Goal: Task Accomplishment & Management: Complete application form

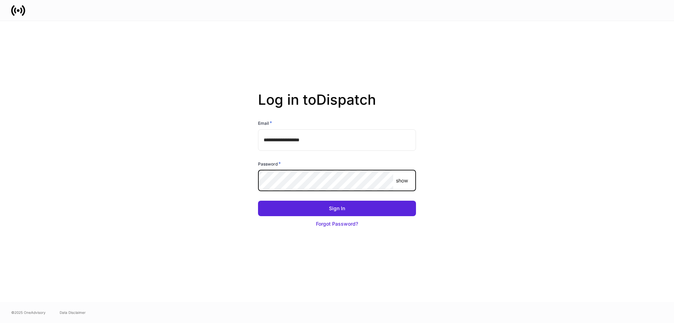
click at [258, 201] on button "Sign In" at bounding box center [337, 208] width 158 height 15
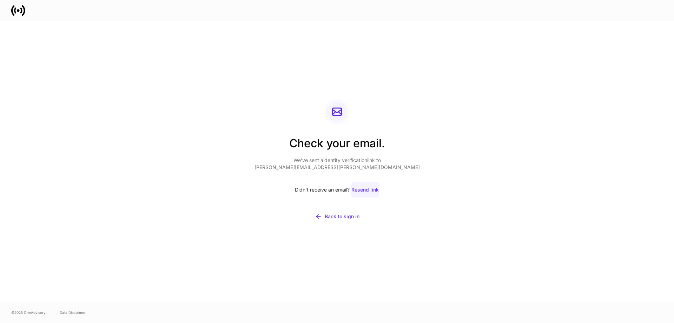
click at [362, 189] on div "Resend link" at bounding box center [365, 189] width 27 height 7
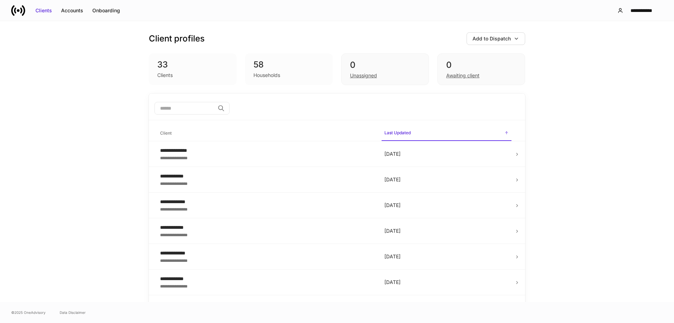
click at [574, 142] on div "**********" at bounding box center [337, 161] width 674 height 281
click at [77, 12] on div "Accounts" at bounding box center [72, 10] width 22 height 7
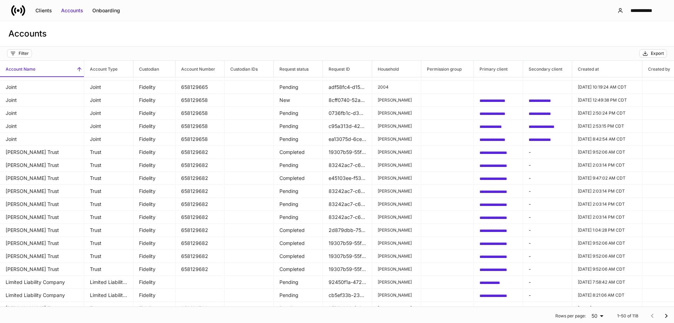
scroll to position [426, 0]
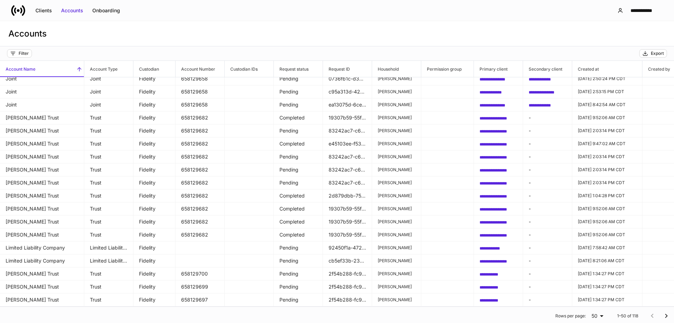
click at [196, 12] on div "**********" at bounding box center [337, 10] width 674 height 21
click at [412, 16] on div "**********" at bounding box center [337, 10] width 674 height 21
click at [547, 30] on div "Accounts" at bounding box center [337, 33] width 674 height 25
click at [635, 10] on div "**********" at bounding box center [641, 10] width 31 height 7
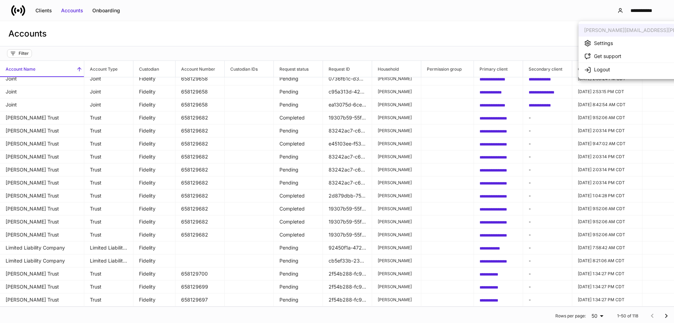
click at [450, 34] on div at bounding box center [337, 161] width 674 height 323
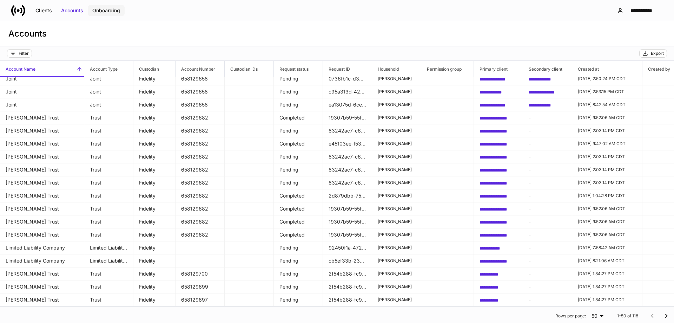
click at [109, 15] on button "Onboarding" at bounding box center [106, 10] width 37 height 11
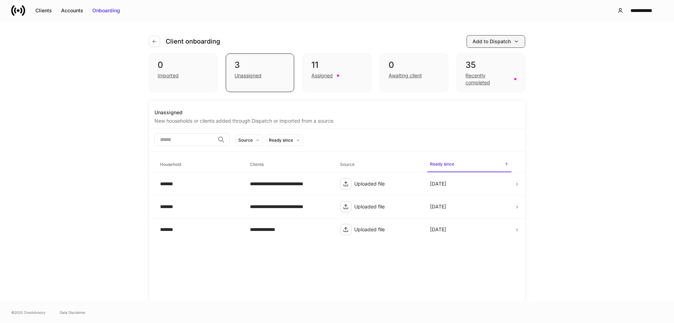
click at [498, 42] on div "Add to Dispatch" at bounding box center [492, 41] width 38 height 7
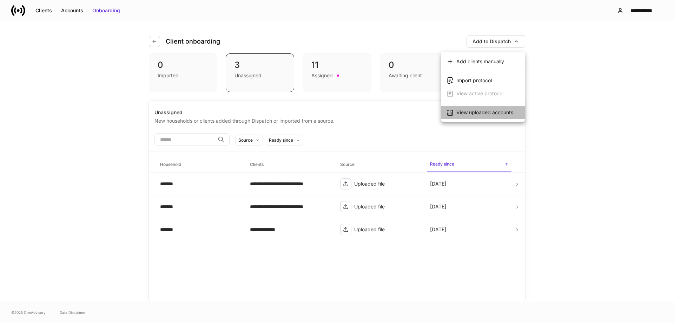
click at [482, 113] on div "View uploaded accounts" at bounding box center [485, 112] width 57 height 7
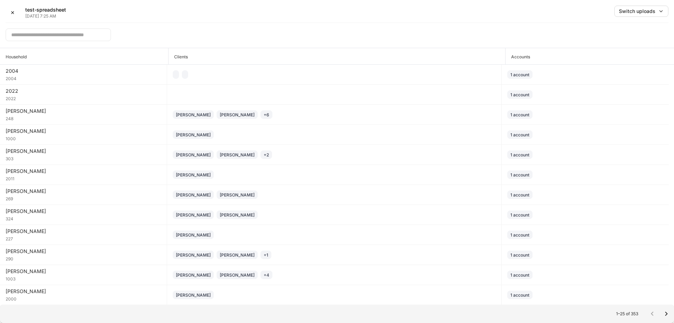
click at [63, 37] on input "text" at bounding box center [58, 34] width 105 height 13
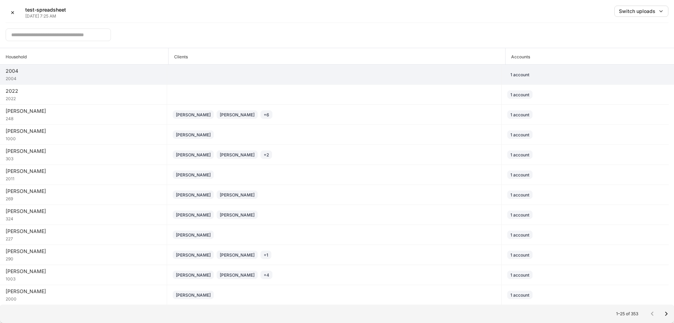
click at [189, 74] on div at bounding box center [334, 74] width 323 height 8
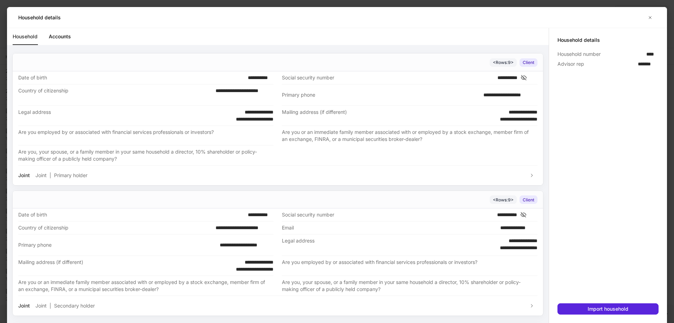
click at [648, 18] on icon "button" at bounding box center [651, 18] width 6 height 6
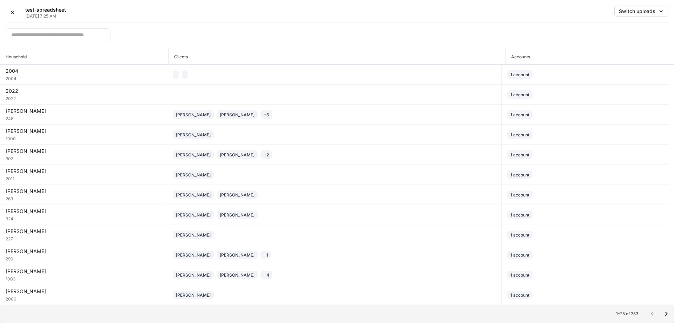
click at [50, 31] on input "text" at bounding box center [58, 34] width 105 height 13
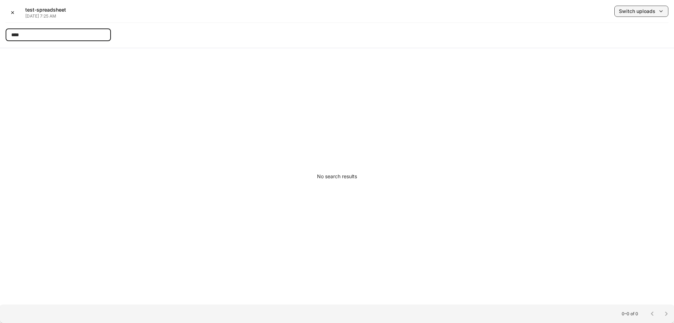
click at [643, 12] on div "Switch uploads" at bounding box center [637, 11] width 37 height 7
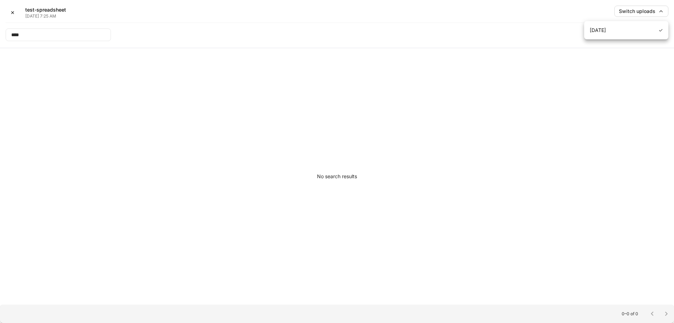
click at [330, 106] on div at bounding box center [337, 161] width 674 height 323
click at [53, 37] on input "****" at bounding box center [58, 34] width 105 height 13
type input "*"
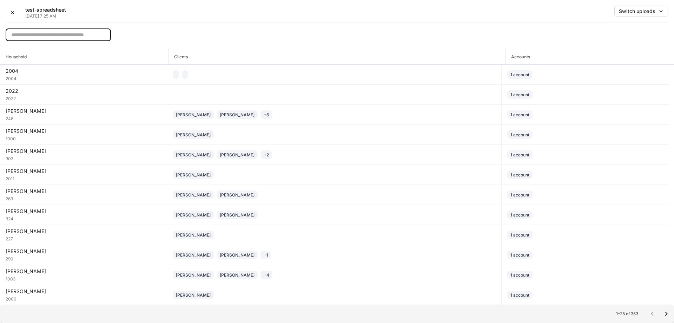
click at [47, 38] on input "text" at bounding box center [58, 34] width 105 height 13
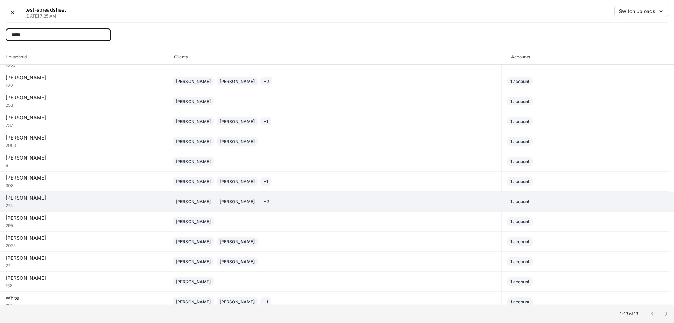
scroll to position [20, 0]
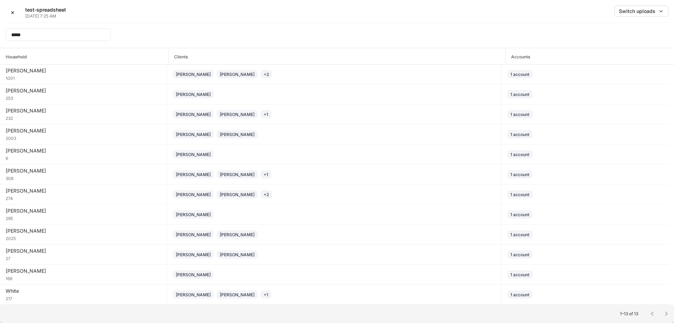
click at [53, 34] on input "*****" at bounding box center [58, 34] width 105 height 13
drag, startPoint x: 52, startPoint y: 35, endPoint x: 0, endPoint y: 46, distance: 53.2
click at [5, 35] on div "✕ test-spreadsheet Sep 26, 7:25 AM Switch uploads ***** ​" at bounding box center [337, 24] width 674 height 48
type input "******"
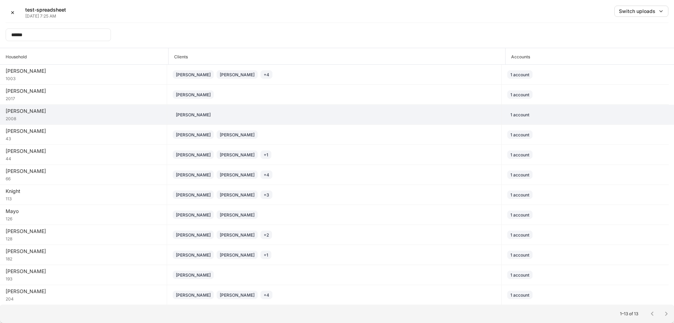
click at [243, 111] on div "Matthew Daniel" at bounding box center [334, 114] width 323 height 8
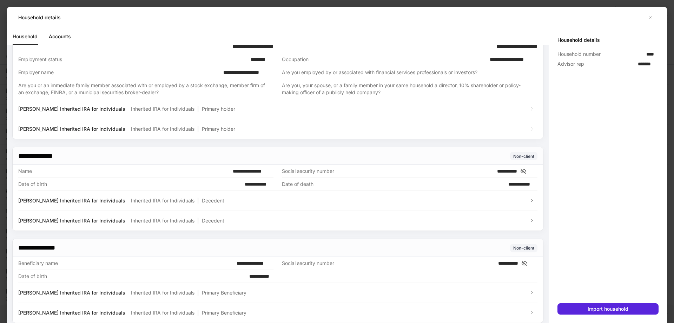
scroll to position [20, 0]
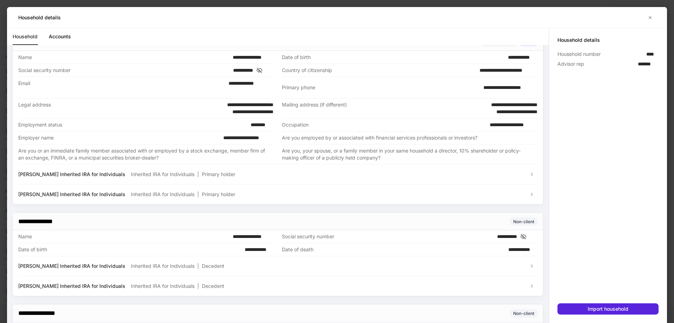
click at [61, 35] on link "Accounts" at bounding box center [60, 36] width 22 height 17
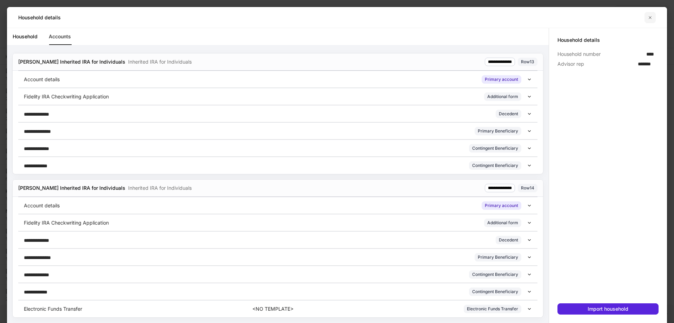
click at [650, 19] on icon "button" at bounding box center [651, 18] width 6 height 6
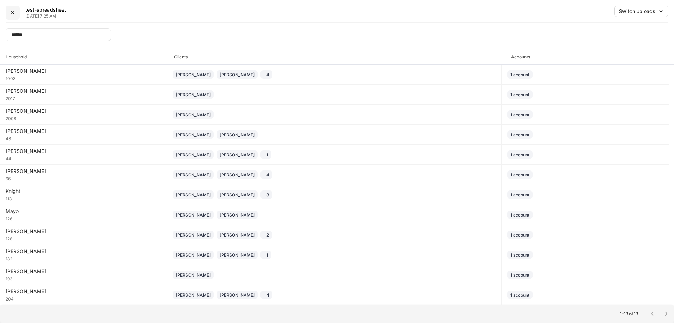
click at [13, 10] on div "✕" at bounding box center [13, 12] width 4 height 7
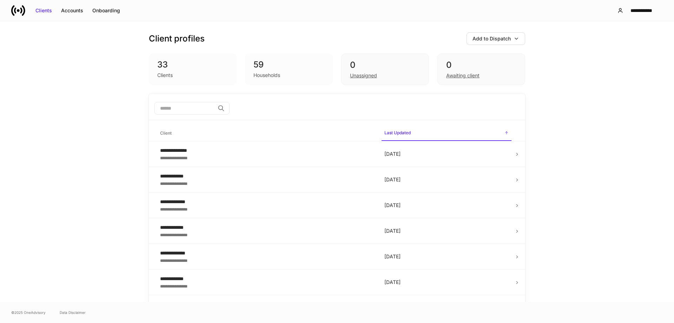
drag, startPoint x: 74, startPoint y: 13, endPoint x: 95, endPoint y: 19, distance: 21.5
click at [74, 13] on div "Accounts" at bounding box center [72, 10] width 22 height 7
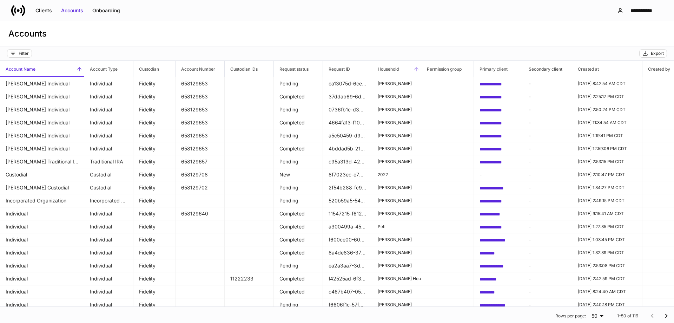
click at [398, 69] on h6 "Household" at bounding box center [385, 69] width 27 height 7
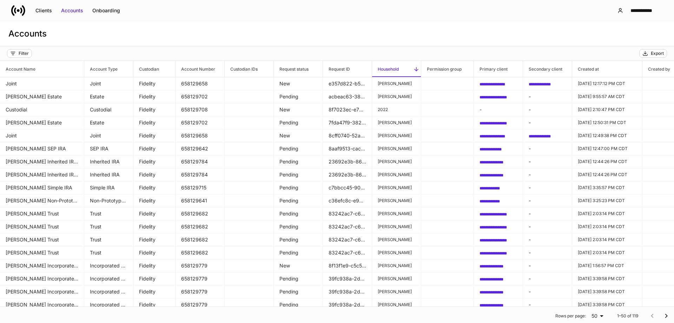
click at [398, 69] on h6 "Household" at bounding box center [385, 69] width 27 height 7
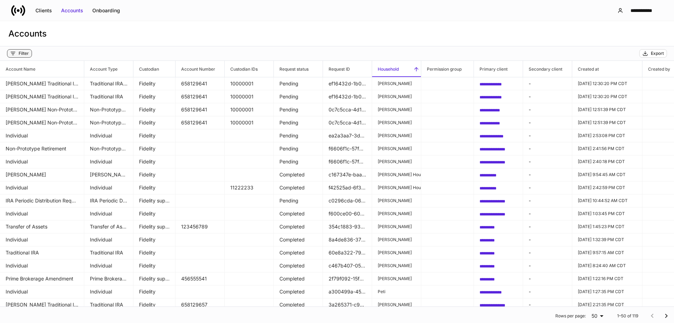
click at [22, 55] on div "Filter" at bounding box center [24, 54] width 10 height 6
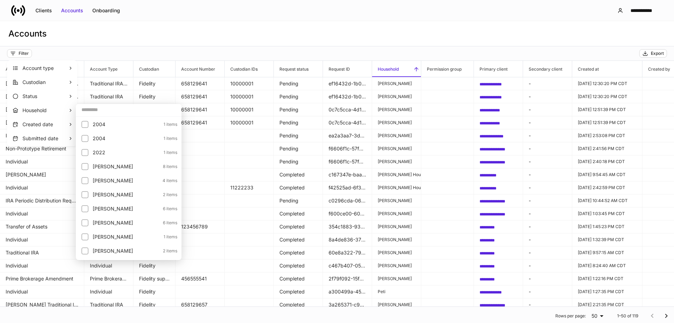
click at [104, 113] on input "text" at bounding box center [129, 109] width 106 height 13
click at [91, 182] on div at bounding box center [86, 181] width 11 height 10
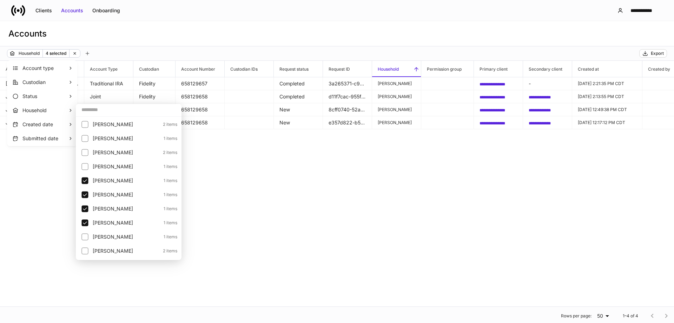
click at [270, 211] on div at bounding box center [337, 161] width 674 height 323
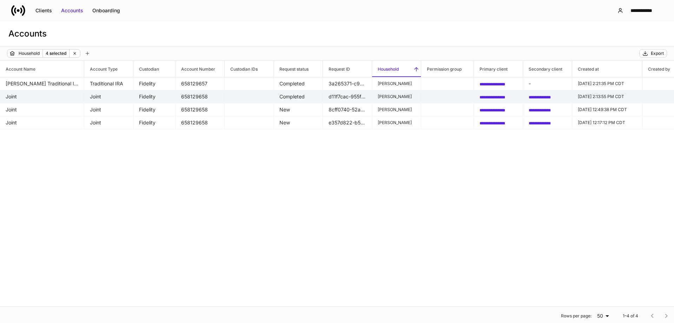
click at [307, 95] on td "Completed" at bounding box center [298, 96] width 49 height 13
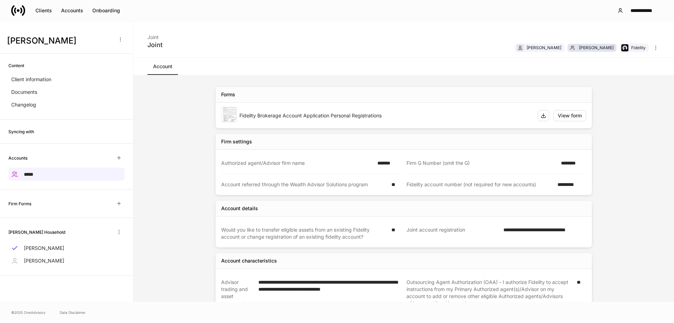
click at [603, 46] on div "[PERSON_NAME]" at bounding box center [596, 47] width 35 height 7
click at [643, 48] on div "Fidelity" at bounding box center [638, 47] width 14 height 7
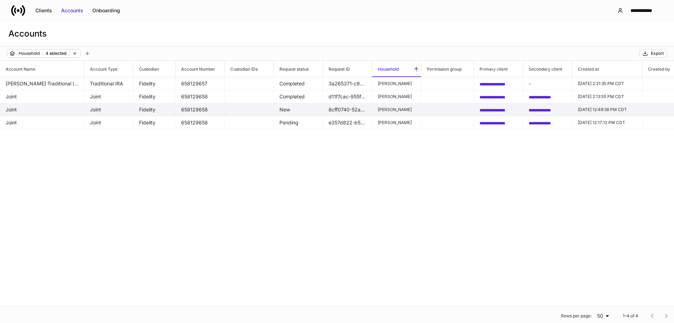
click at [204, 111] on td "658129658" at bounding box center [200, 109] width 49 height 13
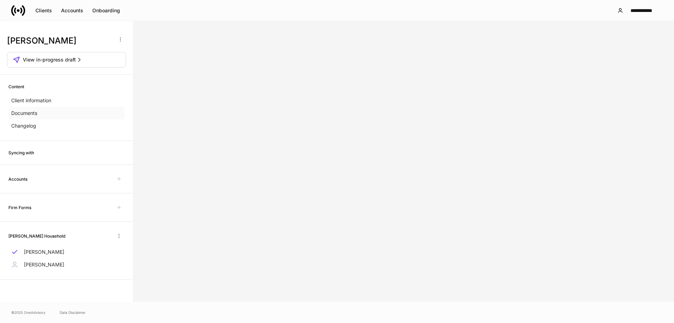
click at [47, 113] on div "Documents" at bounding box center [66, 113] width 116 height 13
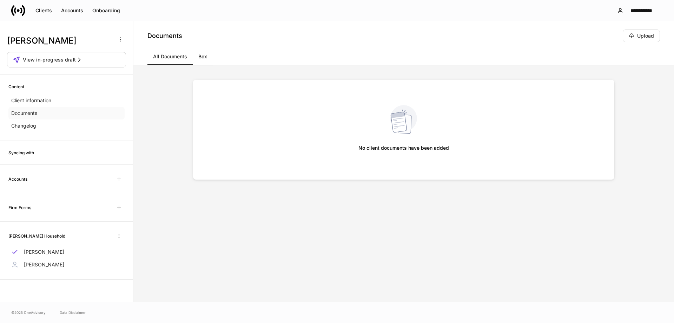
drag, startPoint x: 47, startPoint y: 113, endPoint x: 45, endPoint y: 124, distance: 11.1
click at [47, 113] on div "Documents" at bounding box center [66, 113] width 116 height 13
click at [48, 101] on p "Client information" at bounding box center [31, 100] width 40 height 7
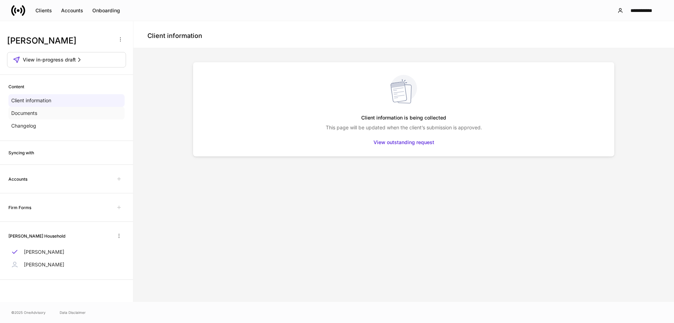
click at [46, 114] on div "Documents" at bounding box center [66, 113] width 116 height 13
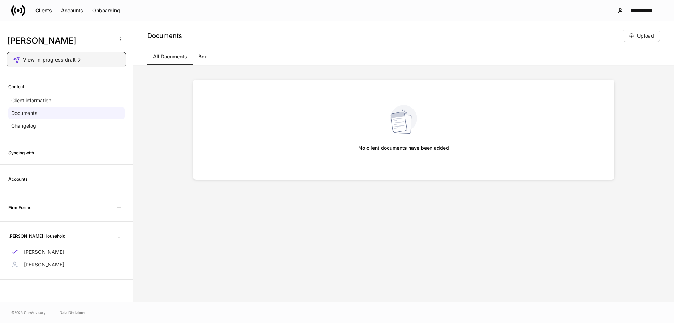
click at [74, 60] on span "View in-progress draft" at bounding box center [49, 59] width 53 height 7
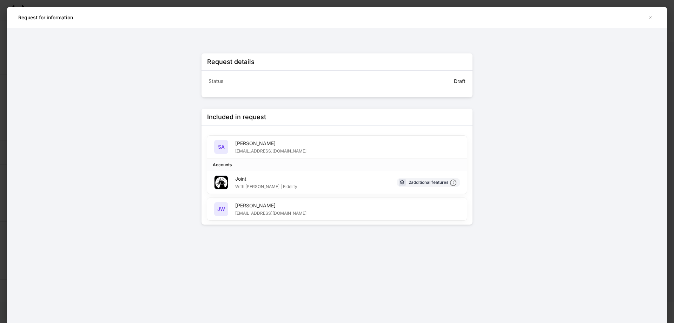
click at [316, 210] on div "JW Jennifer Wong test@email.com" at bounding box center [337, 209] width 260 height 22
click at [648, 15] on icon "button" at bounding box center [651, 18] width 6 height 6
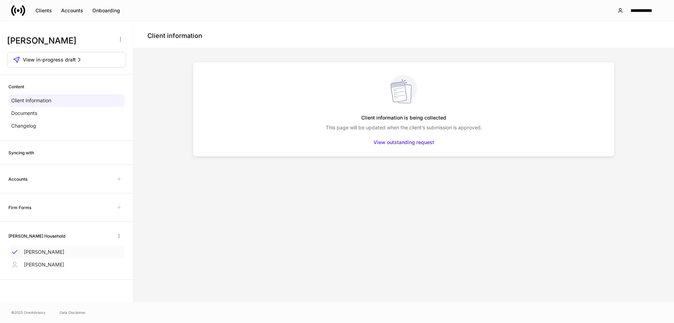
click at [71, 254] on div "[PERSON_NAME]" at bounding box center [66, 251] width 116 height 13
click at [54, 263] on p "[PERSON_NAME]" at bounding box center [44, 264] width 40 height 7
click at [400, 141] on div "View outstanding request" at bounding box center [404, 142] width 61 height 7
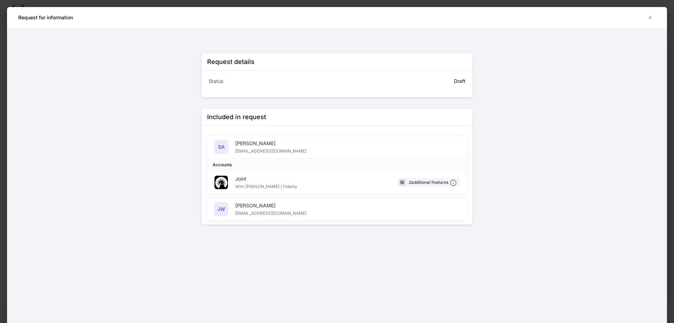
click at [390, 64] on div "Request details" at bounding box center [337, 61] width 271 height 17
click at [408, 84] on div "Draft" at bounding box center [401, 80] width 130 height 10
click at [224, 150] on h5 "SA" at bounding box center [221, 146] width 7 height 7
click at [228, 180] on div at bounding box center [221, 182] width 15 height 14
click at [219, 182] on icon at bounding box center [221, 182] width 12 height 12
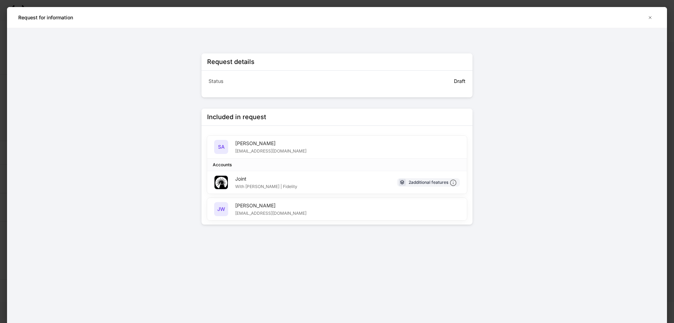
click at [222, 209] on h5 "JW" at bounding box center [221, 208] width 8 height 7
click at [428, 176] on div "Joint With Jennifer Wong | Fidelity 2 additional features" at bounding box center [337, 182] width 260 height 22
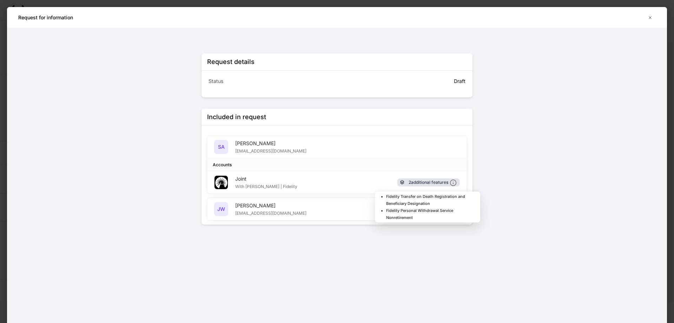
click at [425, 183] on div "2 additional features" at bounding box center [433, 182] width 48 height 7
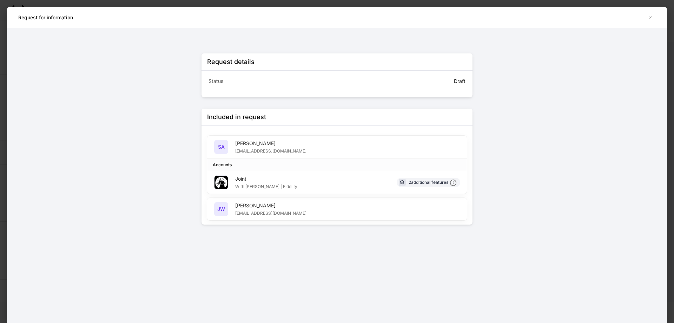
drag, startPoint x: 539, startPoint y: 134, endPoint x: 578, endPoint y: 109, distance: 46.7
click at [540, 134] on div "Request details Status Draft Included in request SA Stephen Andrade TEST@EMAIL.…" at bounding box center [337, 175] width 660 height 295
click at [651, 18] on icon "button" at bounding box center [651, 18] width 6 height 6
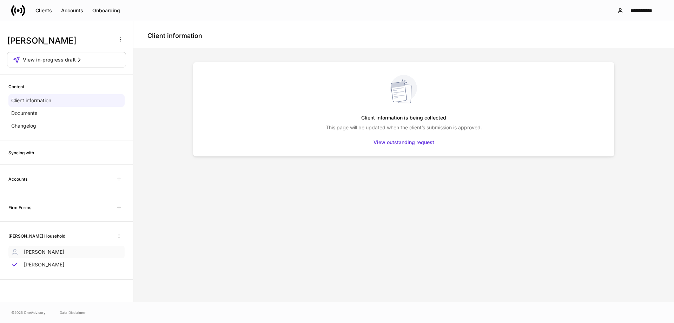
click at [40, 256] on div "[PERSON_NAME]" at bounding box center [66, 251] width 116 height 13
click at [50, 113] on div "Documents" at bounding box center [66, 113] width 116 height 13
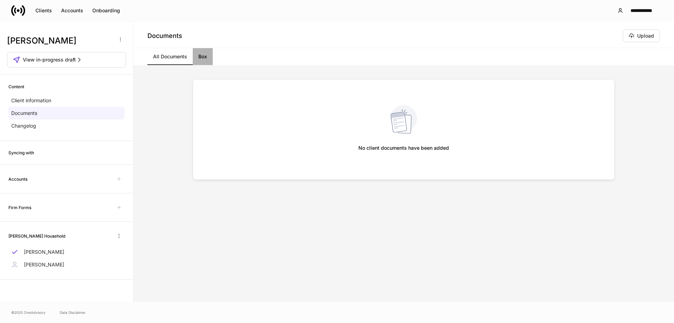
click at [205, 54] on link "Box" at bounding box center [203, 56] width 20 height 17
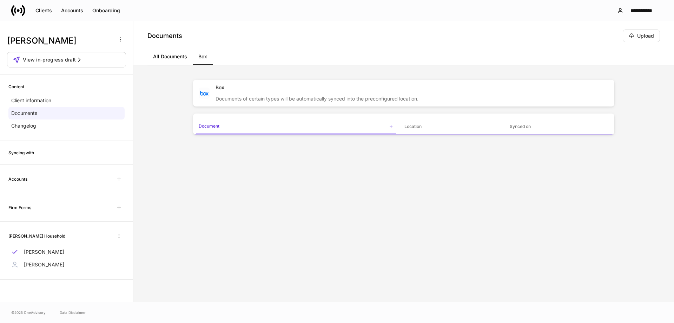
click at [20, 180] on h6 "Accounts" at bounding box center [17, 179] width 19 height 7
click at [60, 60] on span "View in-progress draft" at bounding box center [49, 59] width 53 height 7
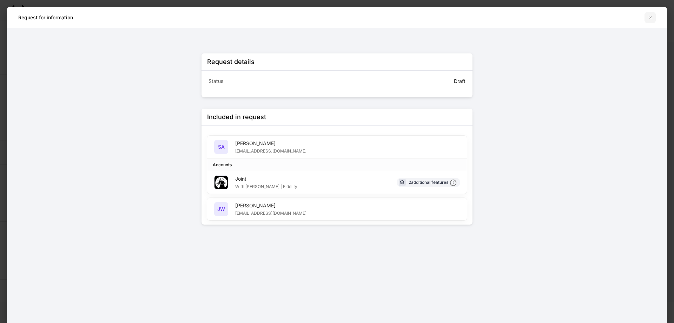
click at [650, 19] on icon "button" at bounding box center [651, 18] width 6 height 6
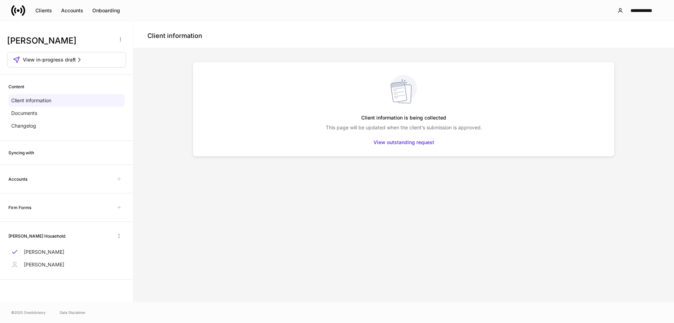
click at [353, 26] on div "Client information" at bounding box center [403, 34] width 541 height 27
click at [102, 14] on button "Onboarding" at bounding box center [106, 10] width 37 height 11
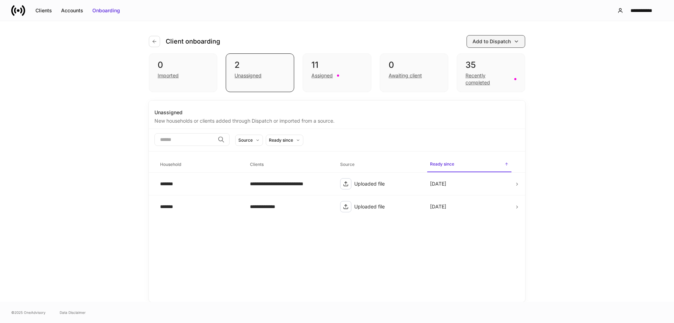
click at [516, 35] on button "Add to Dispatch" at bounding box center [496, 41] width 59 height 13
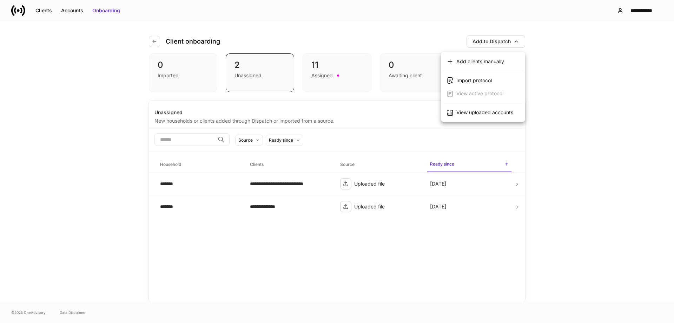
click at [466, 114] on div "View uploaded accounts" at bounding box center [485, 112] width 57 height 7
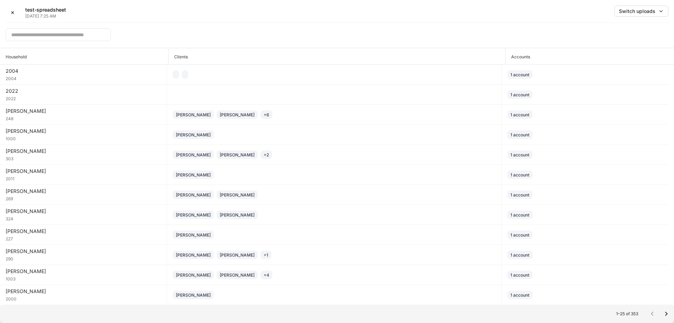
click at [86, 35] on input "text" at bounding box center [58, 34] width 105 height 13
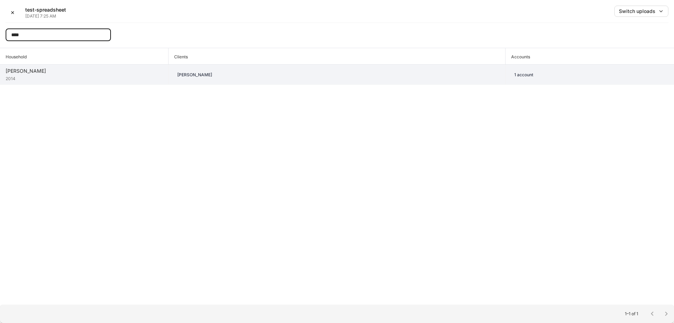
type input "****"
click at [114, 70] on div "[PERSON_NAME]" at bounding box center [84, 70] width 157 height 7
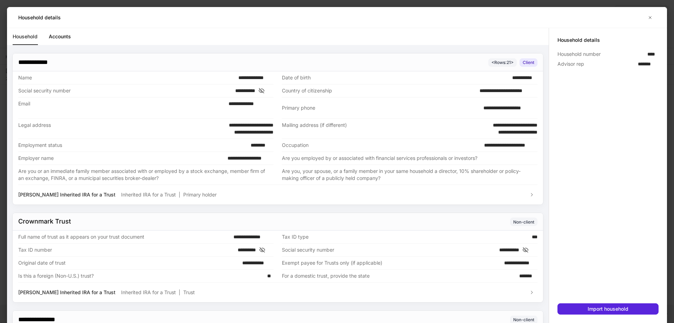
click at [68, 36] on link "Accounts" at bounding box center [60, 36] width 22 height 17
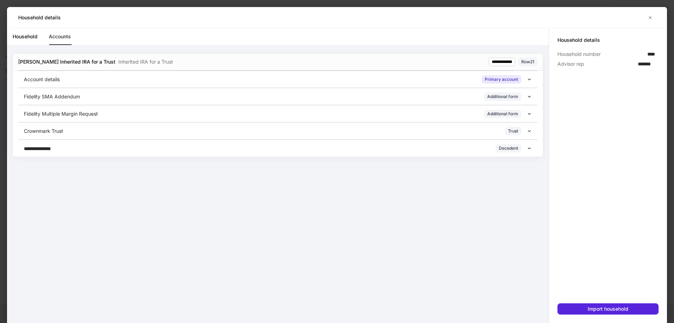
click at [367, 97] on div "Fidelity SMA Addendum Additional form" at bounding box center [275, 96] width 503 height 8
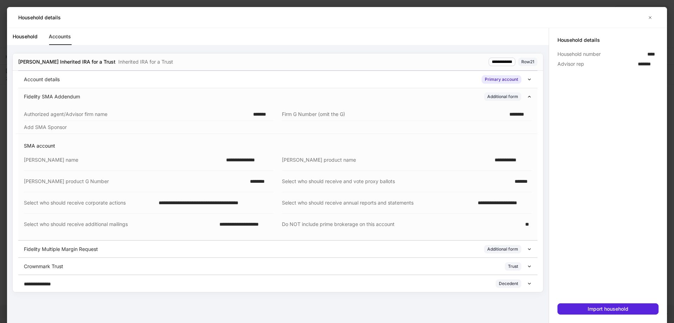
click at [23, 40] on link "Household" at bounding box center [25, 36] width 25 height 17
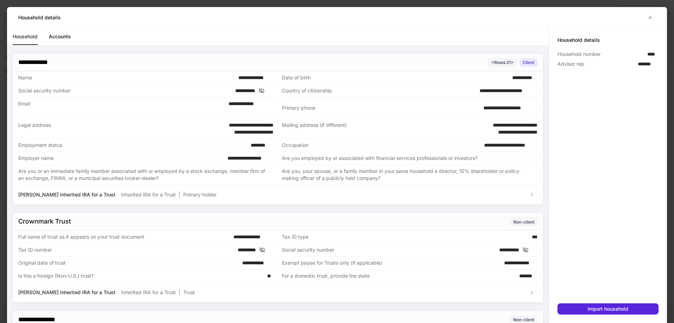
click at [265, 91] on icon at bounding box center [261, 90] width 7 height 6
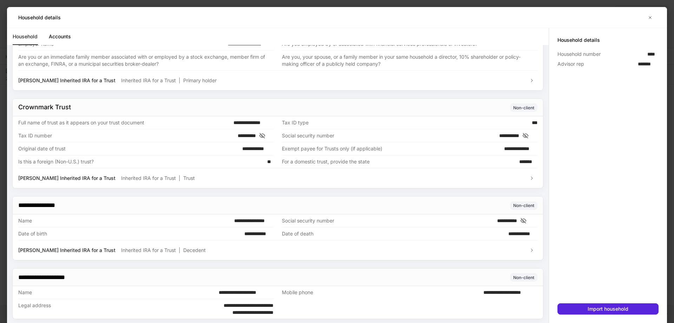
scroll to position [118, 0]
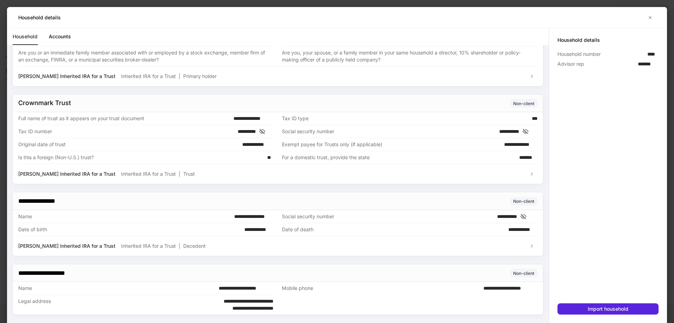
click at [527, 216] on icon at bounding box center [523, 216] width 7 height 6
click at [431, 276] on div "Non-client" at bounding box center [301, 272] width 473 height 9
click at [64, 36] on link "Accounts" at bounding box center [60, 36] width 22 height 17
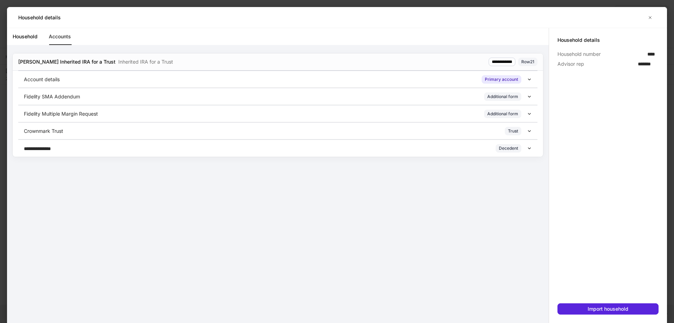
click at [136, 73] on div "Account details Primary account" at bounding box center [277, 79] width 519 height 17
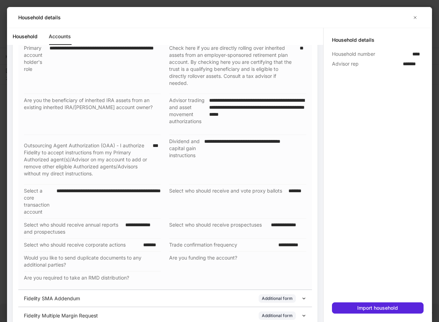
scroll to position [139, 0]
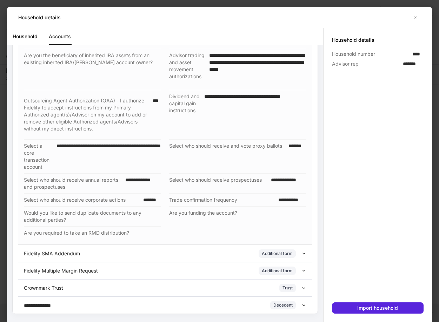
drag, startPoint x: 260, startPoint y: 271, endPoint x: 266, endPoint y: 278, distance: 9.0
click at [262, 272] on div "Additional form" at bounding box center [277, 271] width 31 height 7
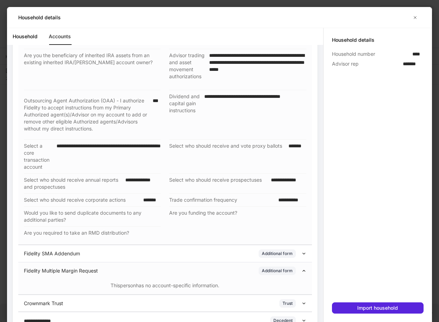
scroll to position [155, 0]
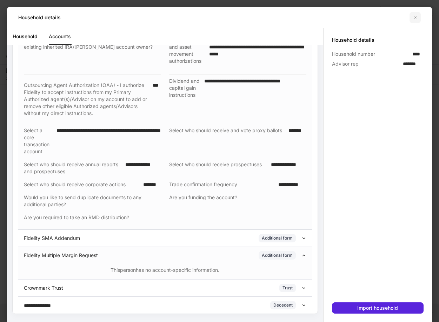
click at [418, 18] on icon "button" at bounding box center [416, 18] width 6 height 6
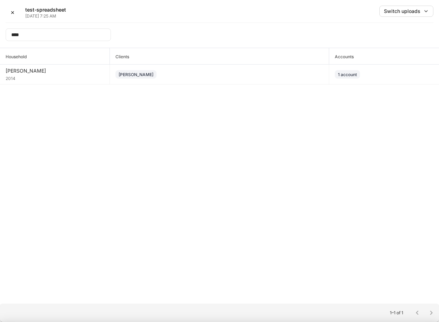
scroll to position [141, 0]
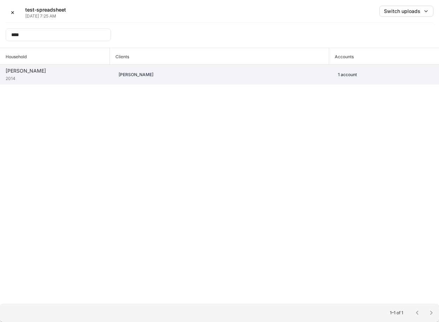
click at [173, 79] on td "[PERSON_NAME]" at bounding box center [220, 75] width 220 height 20
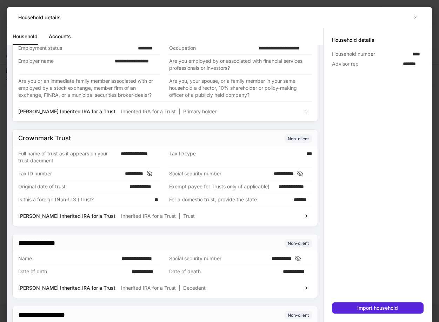
scroll to position [105, 0]
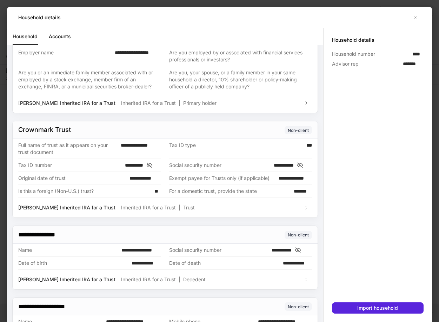
click at [153, 165] on icon at bounding box center [149, 165] width 7 height 6
click at [302, 164] on icon at bounding box center [299, 165] width 5 height 5
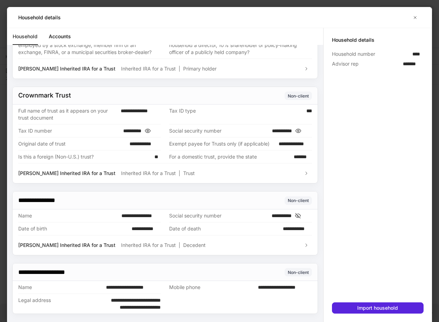
click at [301, 216] on icon at bounding box center [297, 216] width 5 height 5
click at [375, 310] on div "Import household" at bounding box center [378, 308] width 41 height 5
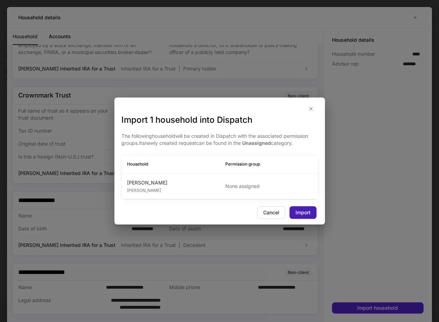
click at [300, 215] on div "Import" at bounding box center [303, 212] width 15 height 7
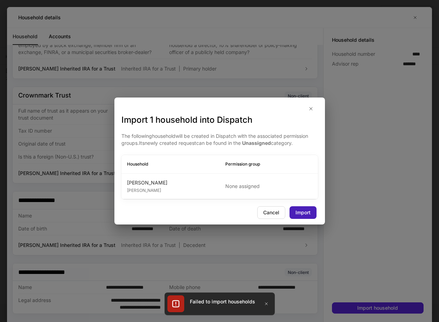
click at [300, 215] on div "Import" at bounding box center [303, 212] width 15 height 7
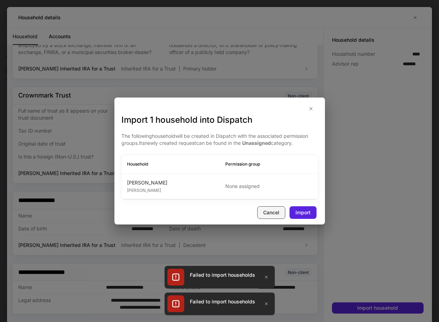
click at [273, 217] on button "Cancel" at bounding box center [271, 213] width 28 height 13
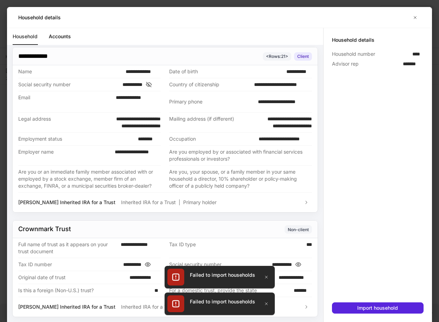
scroll to position [0, 0]
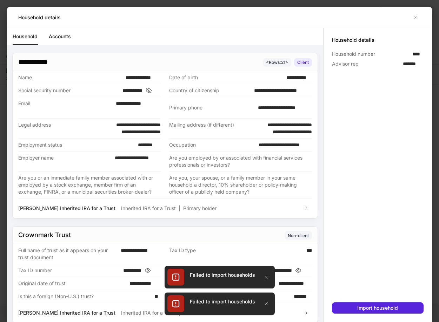
click at [67, 37] on link "Accounts" at bounding box center [60, 36] width 22 height 17
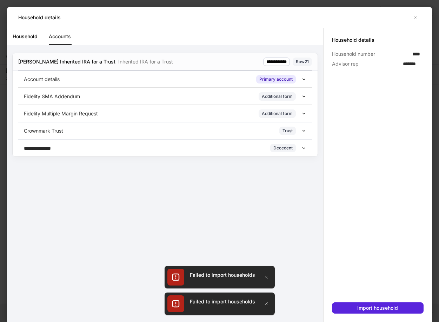
click at [280, 92] on div "Fidelity SMA Addendum Additional form" at bounding box center [165, 96] width 294 height 17
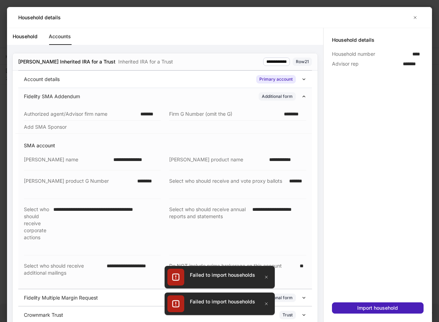
click at [368, 309] on div "Import household" at bounding box center [378, 308] width 41 height 5
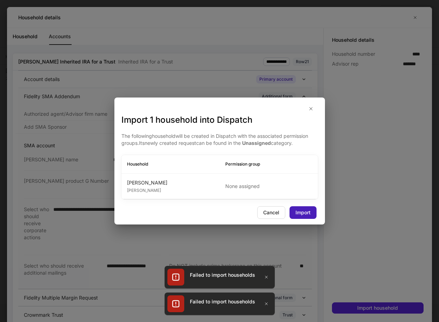
click at [297, 208] on button "Import" at bounding box center [303, 213] width 27 height 13
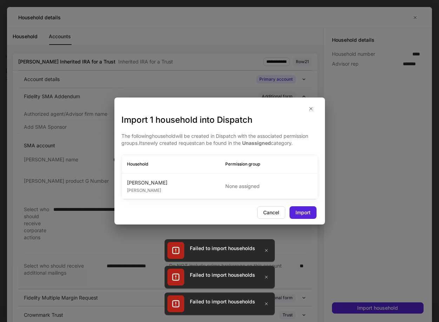
click at [414, 14] on div "Import 1 household into Dispatch The following household will be created in Dis…" at bounding box center [219, 161] width 439 height 322
click at [418, 18] on div "Import 1 household into Dispatch The following household will be created in Dis…" at bounding box center [219, 161] width 439 height 322
click at [309, 107] on icon "button" at bounding box center [311, 109] width 6 height 6
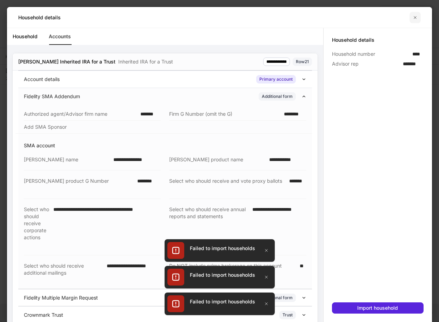
click at [415, 18] on icon "button" at bounding box center [415, 17] width 2 height 2
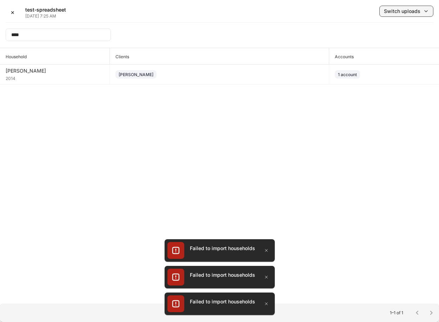
click at [424, 11] on icon "button" at bounding box center [427, 11] width 6 height 6
click at [14, 12] on div at bounding box center [219, 161] width 439 height 322
click at [12, 14] on div "✕" at bounding box center [13, 12] width 4 height 7
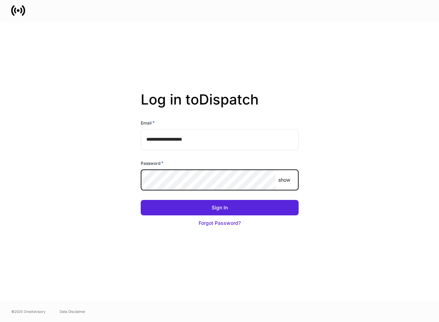
click at [141, 200] on button "Sign In" at bounding box center [220, 207] width 158 height 15
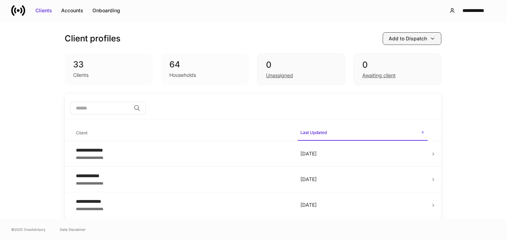
click at [266, 40] on icon "button" at bounding box center [433, 39] width 6 height 6
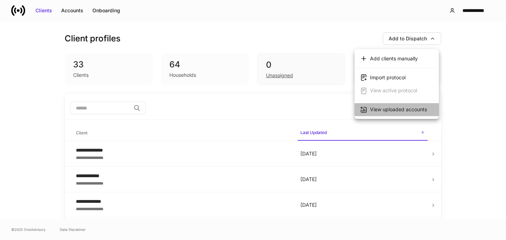
click at [266, 111] on div "View uploaded accounts" at bounding box center [398, 109] width 57 height 7
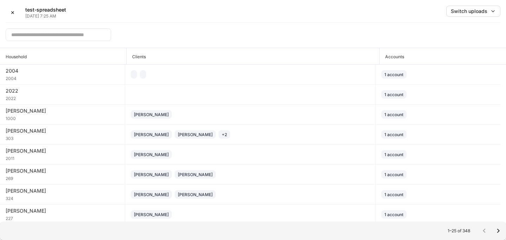
click at [76, 34] on input "text" at bounding box center [58, 34] width 105 height 13
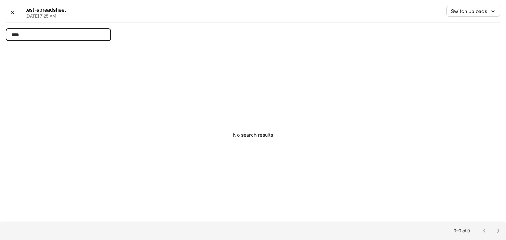
type input "****"
click at [131, 76] on div "No search results" at bounding box center [253, 135] width 506 height 174
click at [15, 10] on button "✕" at bounding box center [13, 13] width 14 height 14
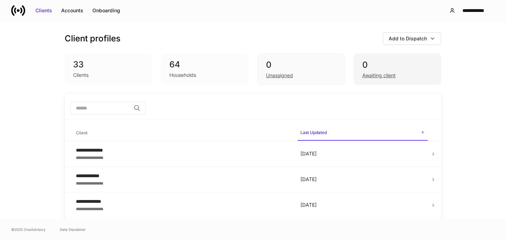
drag, startPoint x: 400, startPoint y: 119, endPoint x: 415, endPoint y: 66, distance: 55.5
click at [78, 9] on div "Accounts" at bounding box center [72, 10] width 22 height 7
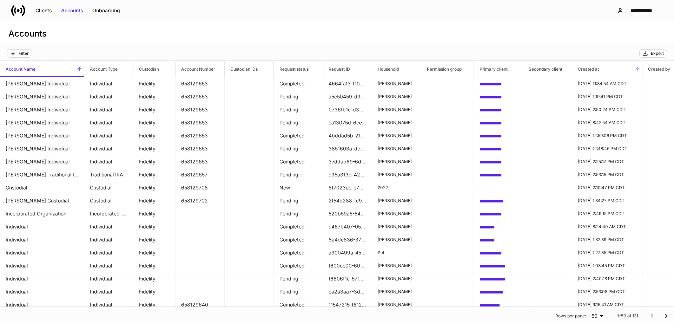
click at [266, 72] on span "Created at" at bounding box center [607, 69] width 70 height 16
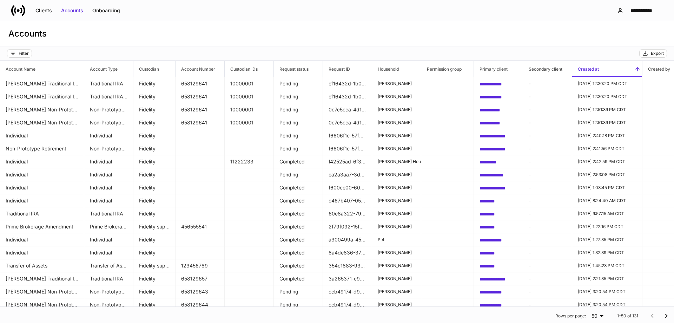
click at [266, 22] on div "Accounts" at bounding box center [337, 33] width 674 height 25
click at [106, 11] on div "Onboarding" at bounding box center [106, 10] width 28 height 7
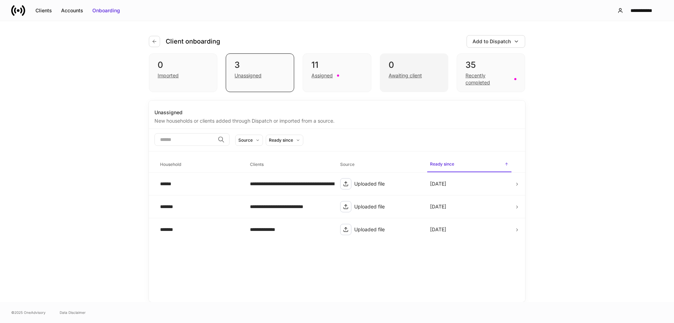
click at [266, 71] on div "Awaiting client" at bounding box center [414, 75] width 51 height 8
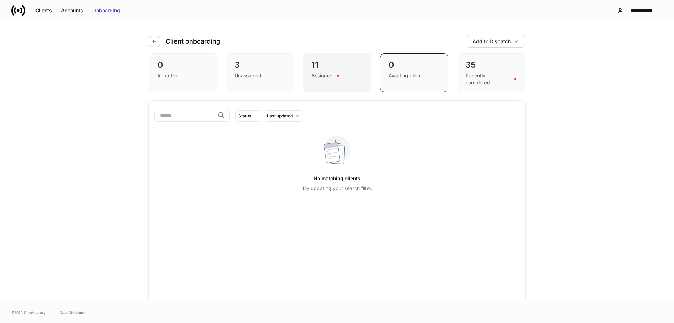
click at [266, 76] on div "Assigned" at bounding box center [337, 75] width 51 height 8
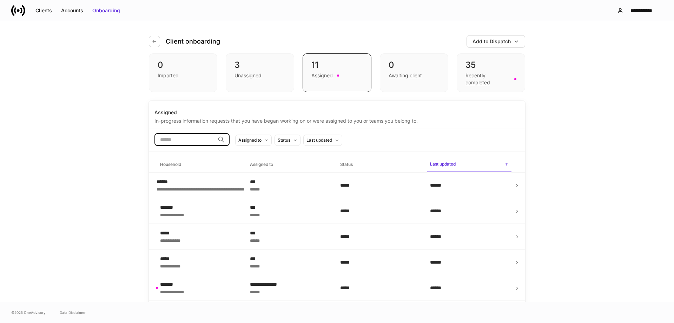
click at [186, 141] on input "search" at bounding box center [185, 139] width 60 height 13
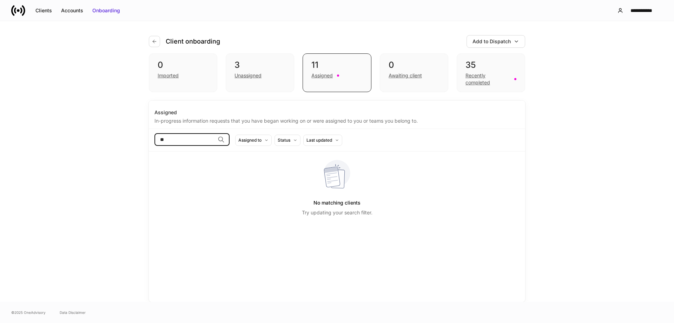
type input "*"
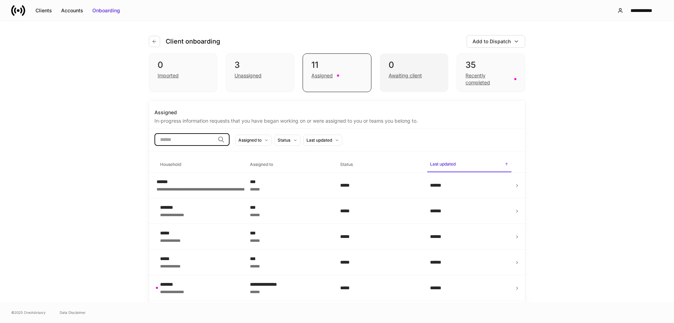
click at [266, 68] on div "0" at bounding box center [414, 64] width 51 height 11
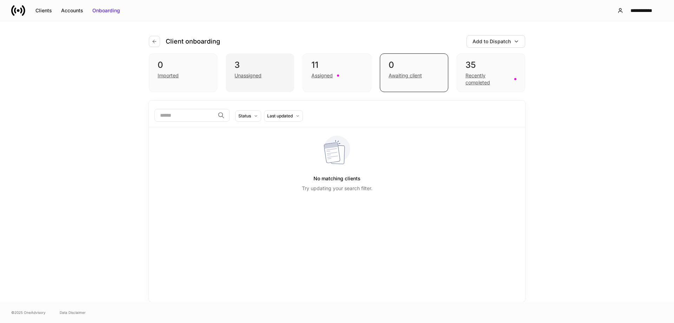
click at [266, 66] on div "3" at bounding box center [260, 64] width 51 height 11
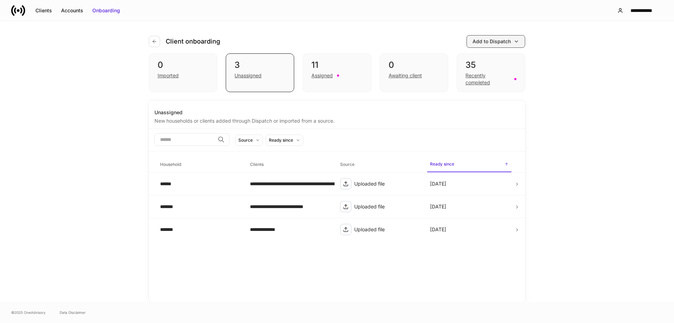
click at [266, 43] on div "Add to Dispatch" at bounding box center [492, 41] width 38 height 7
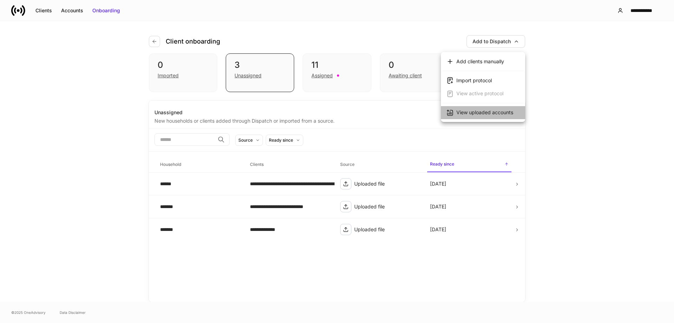
click at [266, 112] on div "View uploaded accounts" at bounding box center [485, 112] width 57 height 7
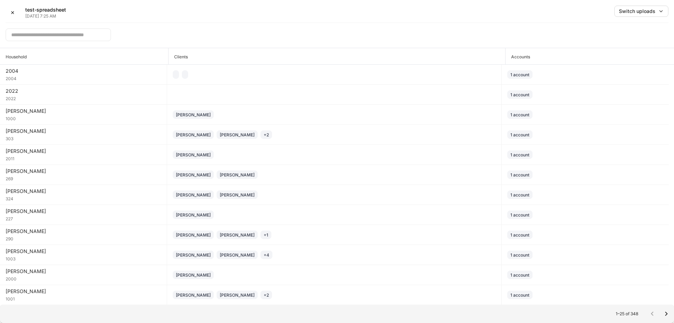
click at [71, 34] on input "text" at bounding box center [58, 34] width 105 height 13
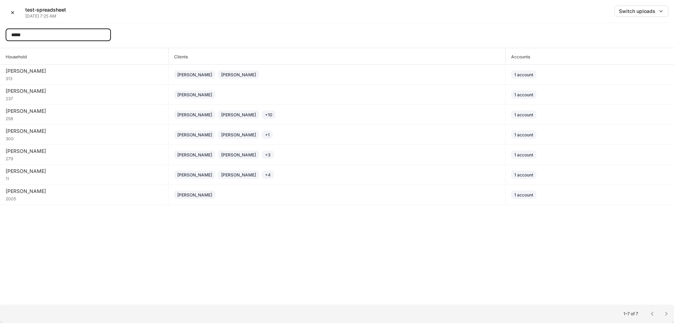
drag, startPoint x: 71, startPoint y: 34, endPoint x: -12, endPoint y: 32, distance: 82.9
click at [0, 32] on html "✕ test-spreadsheet [DATE] 7:25 AM Switch uploads ***** ​ Household Clients Acco…" at bounding box center [337, 161] width 674 height 323
type input "*****"
click at [266, 248] on div "Household Clients Accounts [PERSON_NAME] 313 [PERSON_NAME] [PERSON_NAME] 1 acco…" at bounding box center [337, 176] width 674 height 256
click at [10, 11] on button "✕" at bounding box center [13, 13] width 14 height 14
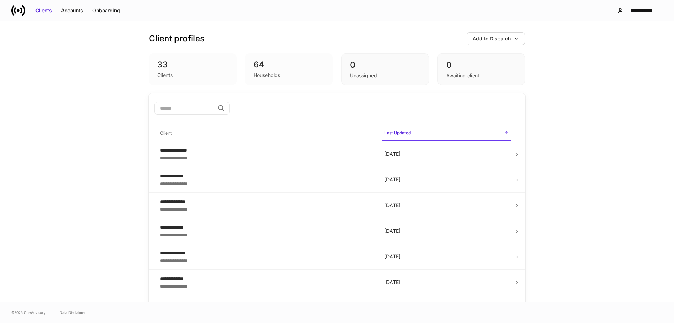
click at [266, 69] on div "64" at bounding box center [289, 64] width 71 height 11
click at [185, 69] on div "33" at bounding box center [192, 64] width 71 height 11
click at [168, 70] on div "33" at bounding box center [192, 64] width 71 height 11
click at [250, 64] on div "64 Households" at bounding box center [289, 69] width 88 height 32
click at [265, 67] on div "64" at bounding box center [289, 64] width 71 height 11
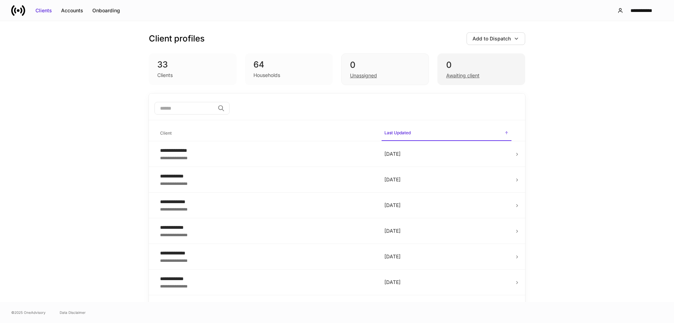
click at [266, 67] on div "0" at bounding box center [481, 64] width 70 height 11
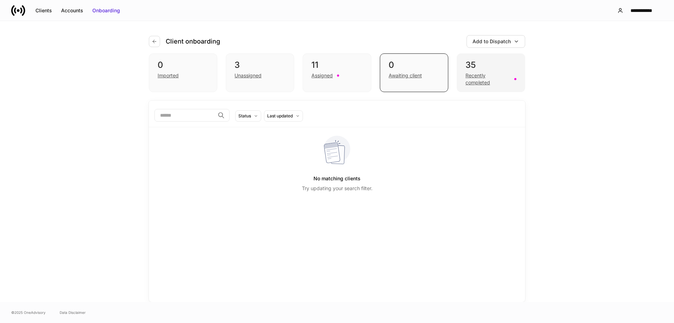
click at [266, 72] on div "Recently completed" at bounding box center [491, 78] width 51 height 15
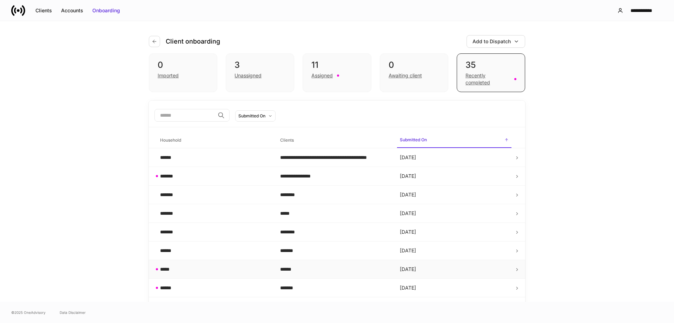
click at [260, 274] on td "*****" at bounding box center [215, 269] width 120 height 19
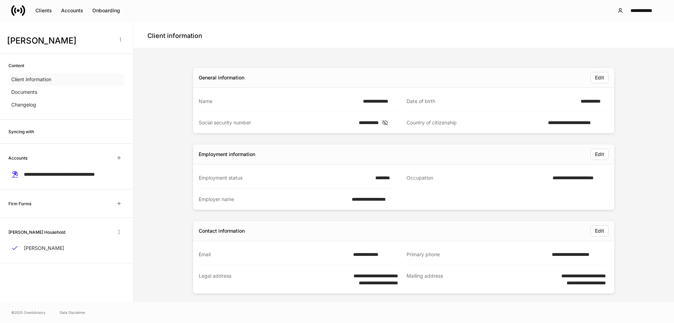
click at [77, 82] on div "Client information" at bounding box center [66, 79] width 116 height 13
click at [47, 252] on div "[PERSON_NAME]" at bounding box center [66, 248] width 116 height 13
click at [53, 172] on span "**********" at bounding box center [59, 174] width 71 height 5
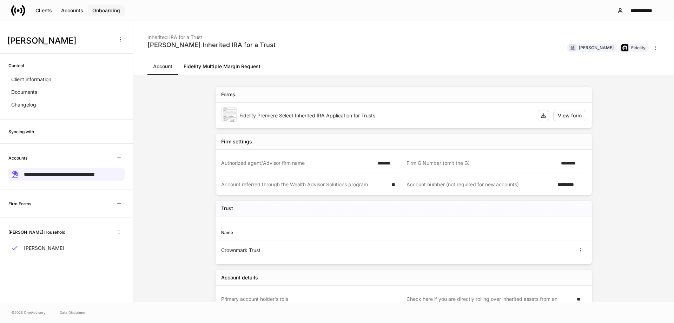
click at [115, 13] on div "Onboarding" at bounding box center [106, 10] width 28 height 7
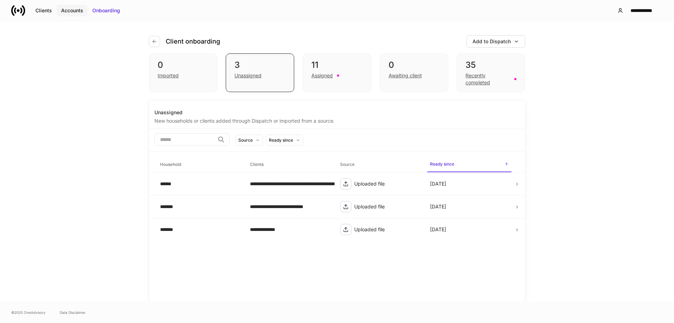
click at [74, 12] on div "Accounts" at bounding box center [72, 10] width 22 height 7
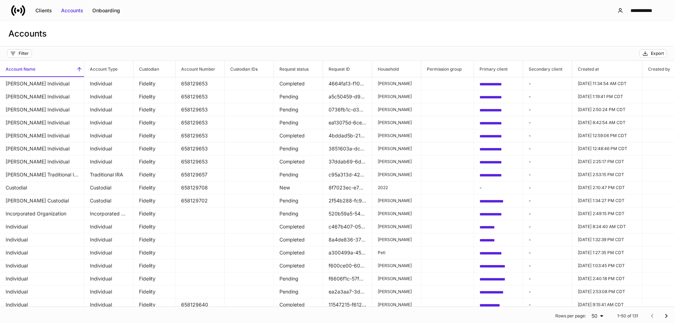
click at [266, 31] on div "Accounts" at bounding box center [337, 33] width 674 height 25
click at [115, 10] on div "Onboarding" at bounding box center [106, 10] width 28 height 7
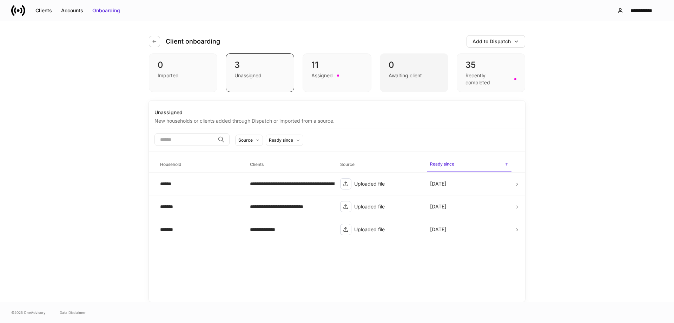
click at [266, 71] on div "Awaiting client" at bounding box center [414, 75] width 51 height 8
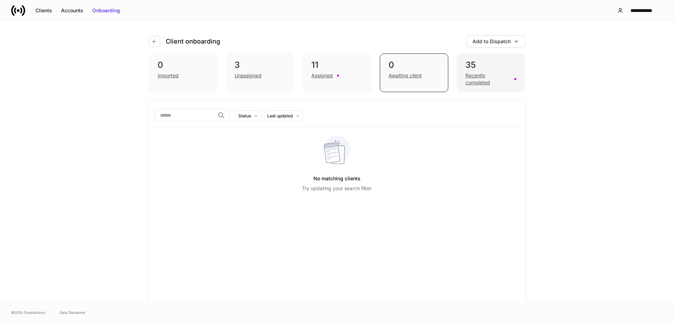
click at [266, 70] on div "35" at bounding box center [491, 64] width 51 height 11
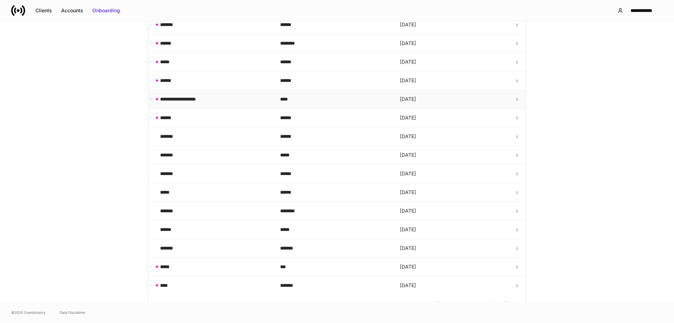
scroll to position [330, 0]
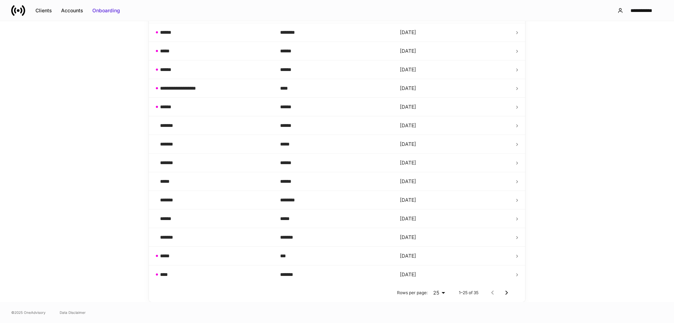
click at [266, 293] on icon "Go to next page" at bounding box center [507, 292] width 8 height 8
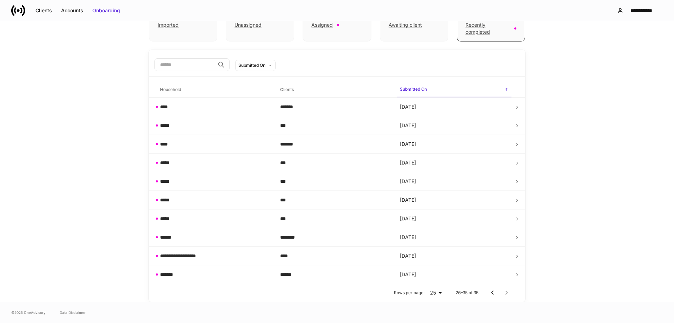
scroll to position [51, 0]
click at [266, 295] on icon "Go to previous page" at bounding box center [493, 292] width 8 height 8
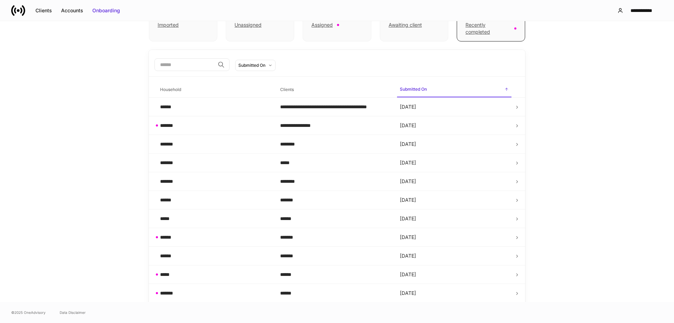
click at [266, 295] on td "[DATE]" at bounding box center [454, 293] width 120 height 19
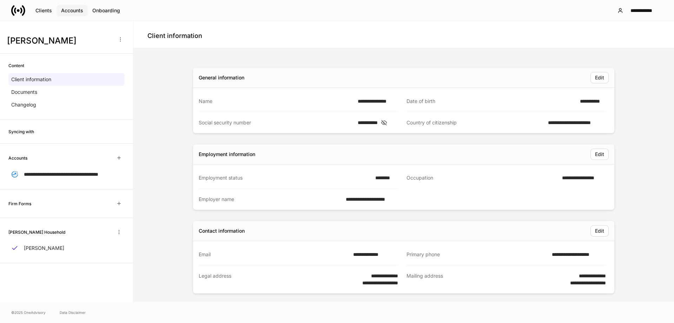
click at [72, 8] on div "Accounts" at bounding box center [72, 10] width 22 height 7
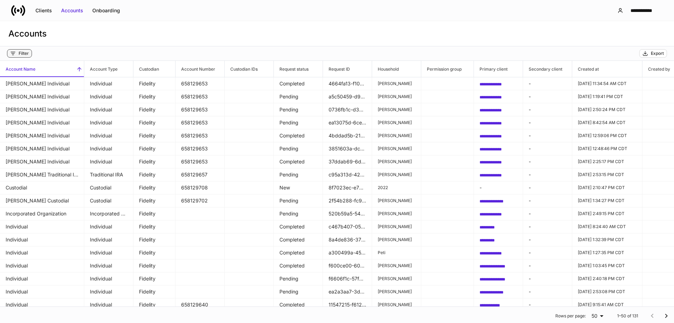
click at [30, 52] on button "Filter" at bounding box center [19, 53] width 25 height 8
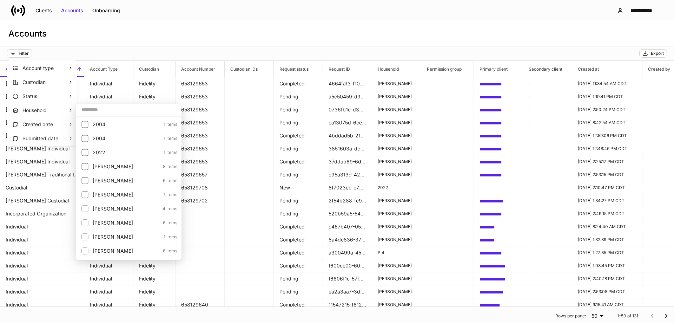
click at [96, 111] on input "text" at bounding box center [129, 109] width 106 height 13
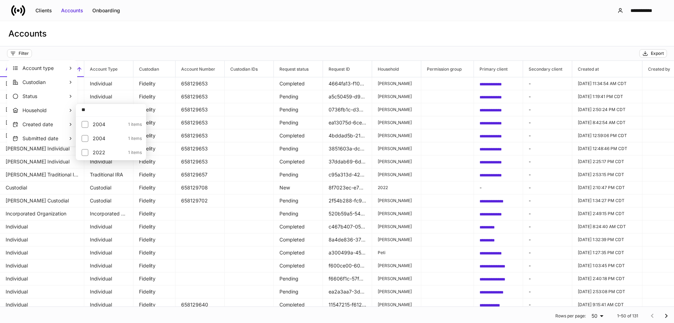
type input "*"
type input "*****"
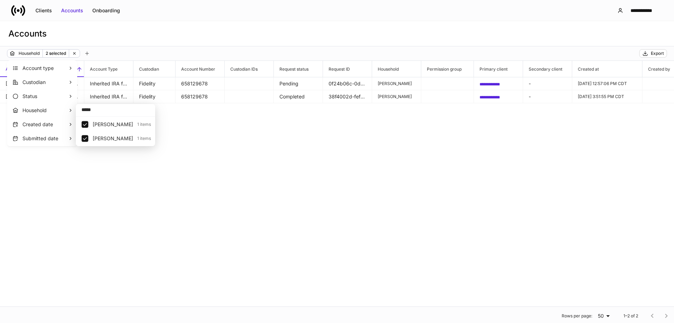
click at [228, 216] on div at bounding box center [337, 161] width 674 height 323
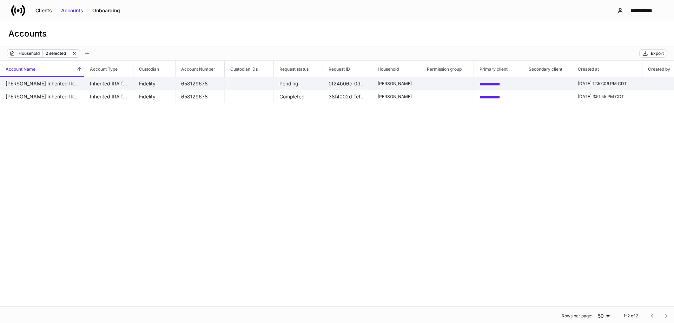
click at [61, 85] on td "[PERSON_NAME] Inherited IRA for a Trust" at bounding box center [42, 83] width 84 height 13
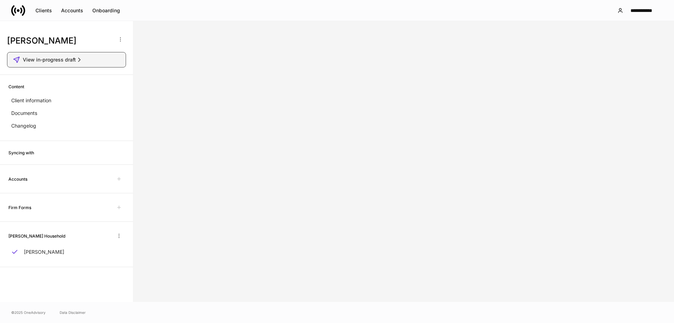
click at [60, 59] on span "View in-progress draft" at bounding box center [49, 59] width 53 height 7
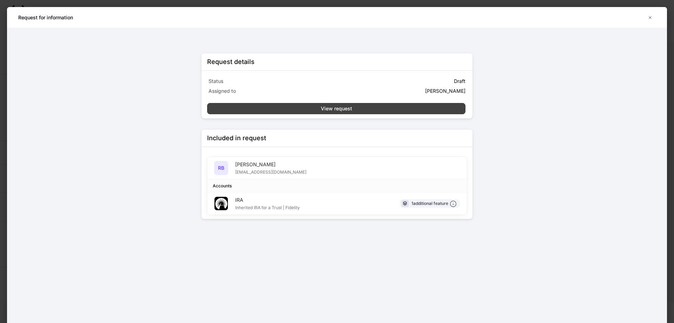
click at [266, 105] on div "View request" at bounding box center [336, 108] width 31 height 7
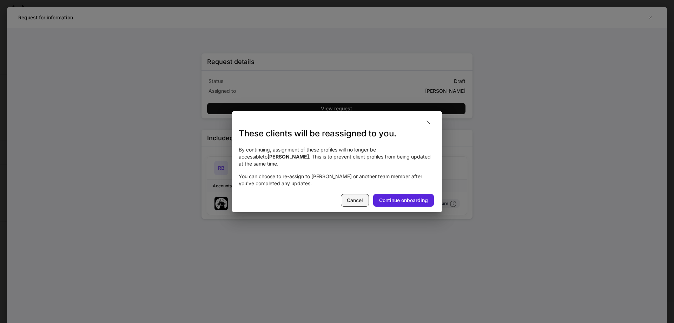
click at [266, 197] on div "Cancel" at bounding box center [355, 200] width 16 height 7
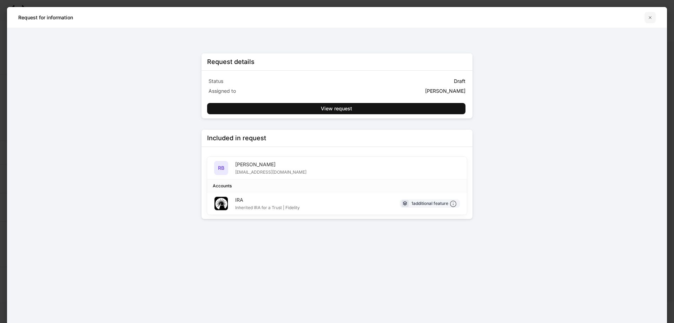
click at [266, 18] on icon "button" at bounding box center [651, 18] width 6 height 6
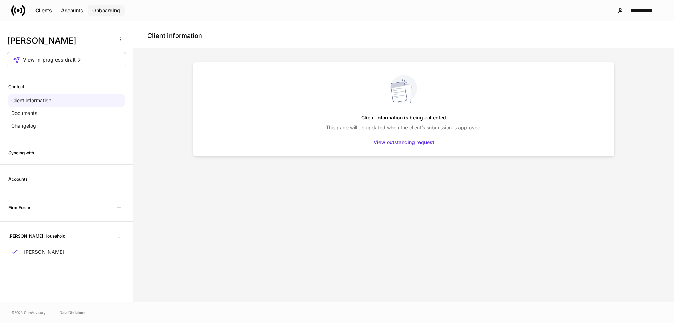
click at [104, 9] on div "Onboarding" at bounding box center [106, 10] width 28 height 7
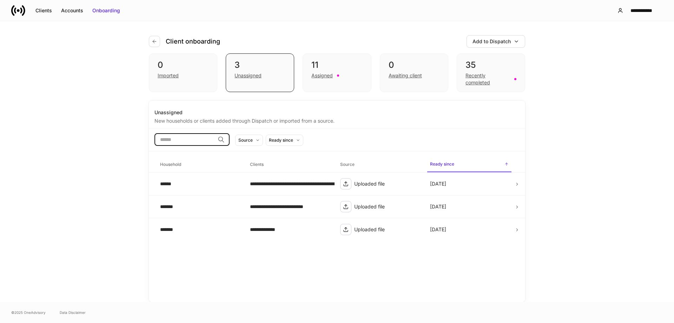
click at [211, 140] on input "search" at bounding box center [185, 139] width 60 height 13
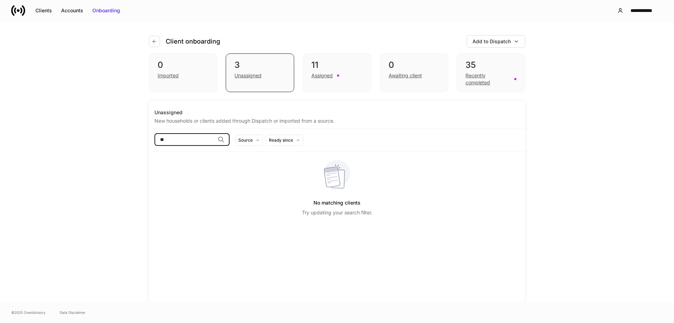
type input "*"
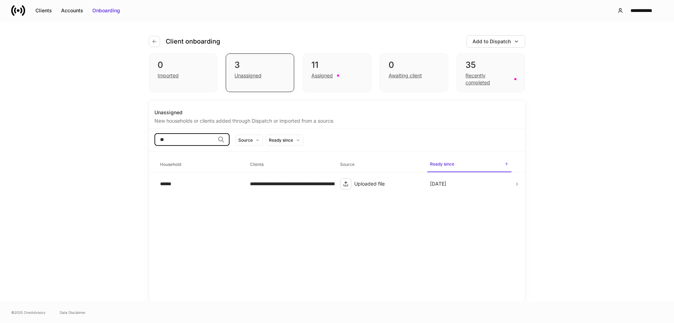
type input "*"
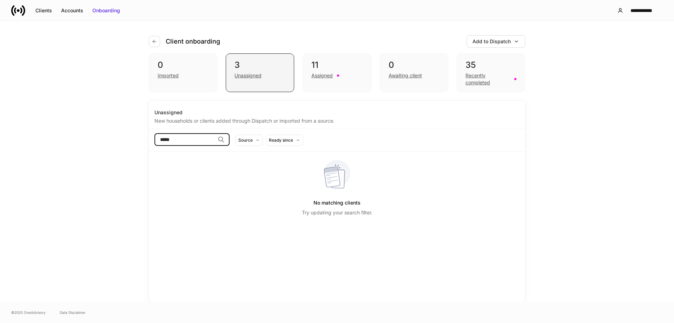
type input "*****"
click at [266, 75] on div "Unassigned" at bounding box center [260, 75] width 51 height 8
click at [202, 138] on input "*****" at bounding box center [185, 139] width 60 height 13
click at [215, 140] on input "*****" at bounding box center [185, 139] width 60 height 13
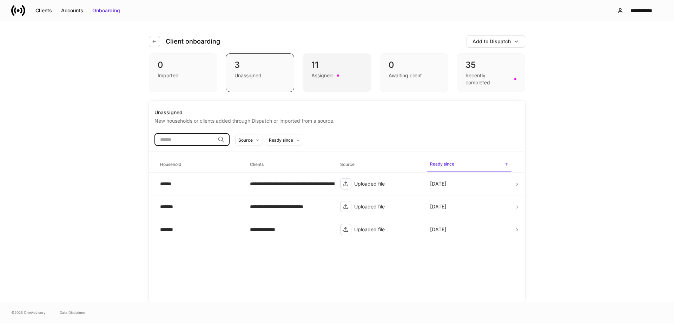
click at [266, 78] on div "Assigned" at bounding box center [322, 75] width 21 height 7
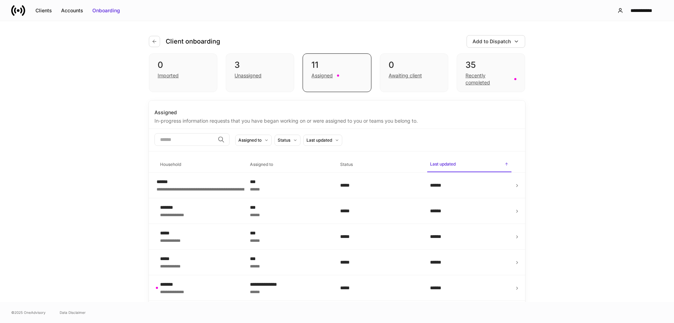
click at [185, 147] on div "​" at bounding box center [192, 140] width 75 height 14
click at [184, 139] on input "search" at bounding box center [185, 139] width 60 height 13
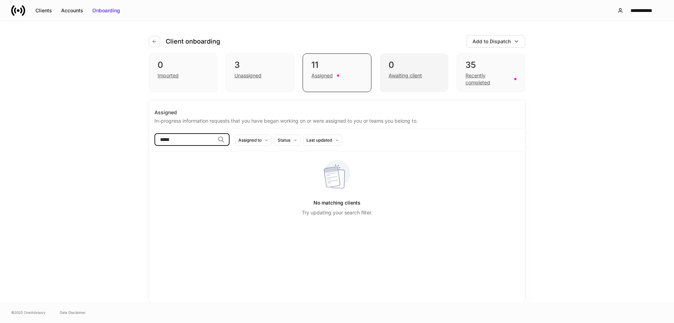
type input "*****"
click at [266, 71] on div "Awaiting client" at bounding box center [414, 75] width 51 height 8
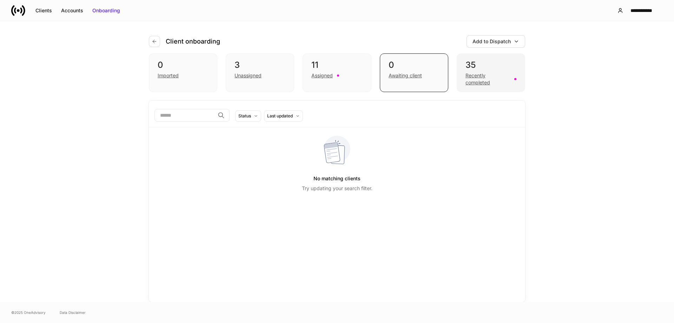
click at [266, 67] on div "35" at bounding box center [491, 64] width 51 height 11
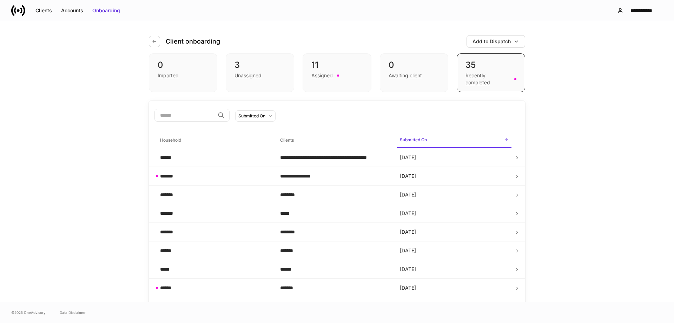
click at [186, 117] on input "search" at bounding box center [185, 115] width 60 height 13
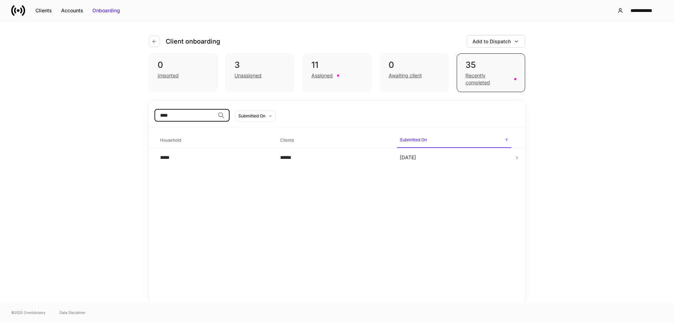
type input "*****"
click at [215, 115] on input "*****" at bounding box center [185, 115] width 60 height 13
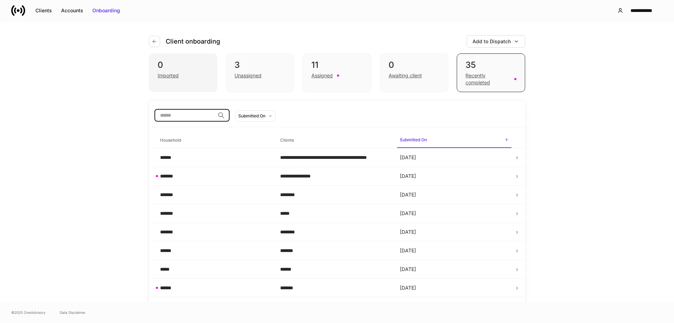
click at [182, 73] on div "Imported" at bounding box center [183, 75] width 51 height 8
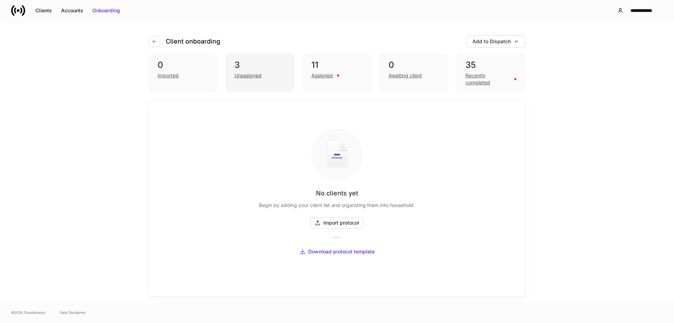
drag, startPoint x: 268, startPoint y: 73, endPoint x: 287, endPoint y: 90, distance: 25.2
click at [266, 73] on div "Unassigned" at bounding box center [260, 75] width 51 height 8
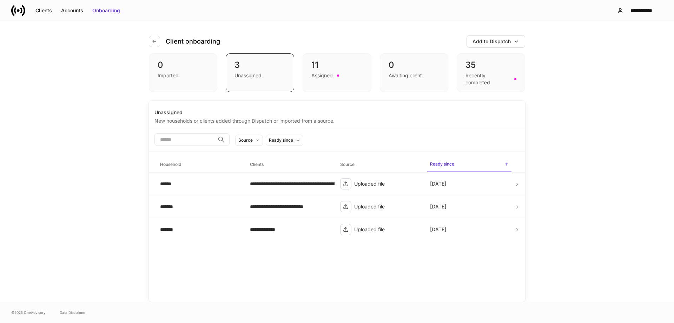
click at [266, 293] on div "**********" at bounding box center [337, 200] width 376 height 201
click at [266, 266] on div "**********" at bounding box center [337, 200] width 376 height 201
click at [266, 43] on div "Add to Dispatch" at bounding box center [492, 41] width 38 height 7
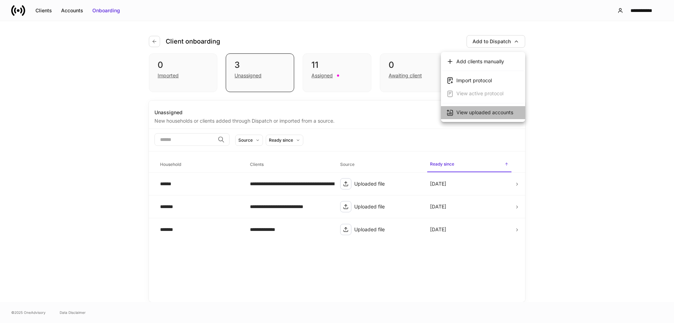
click at [266, 112] on div "View uploaded accounts" at bounding box center [485, 112] width 57 height 7
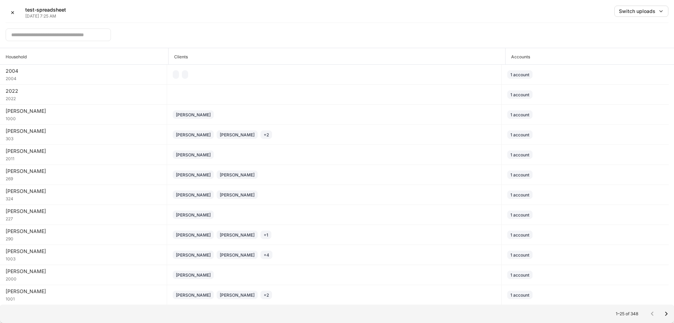
click at [83, 36] on input "text" at bounding box center [58, 34] width 105 height 13
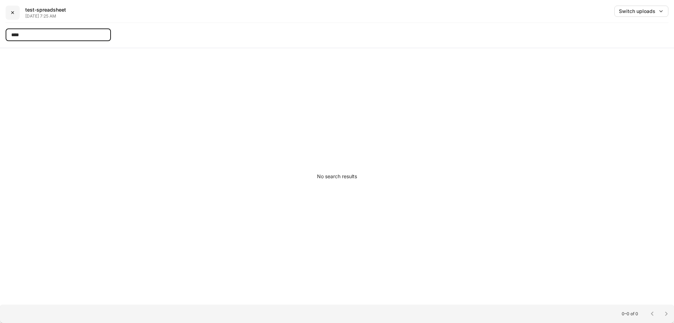
type input "****"
click at [17, 12] on button "✕" at bounding box center [13, 13] width 14 height 14
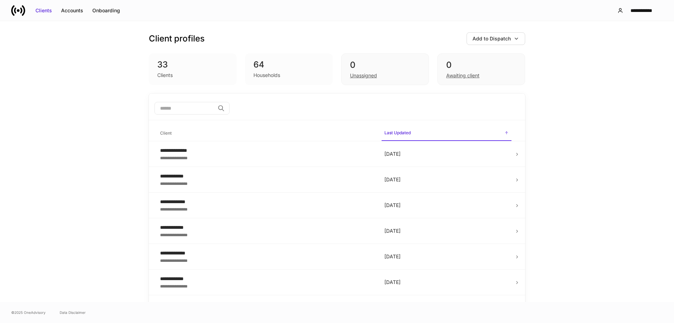
click at [215, 108] on input "search" at bounding box center [185, 108] width 60 height 13
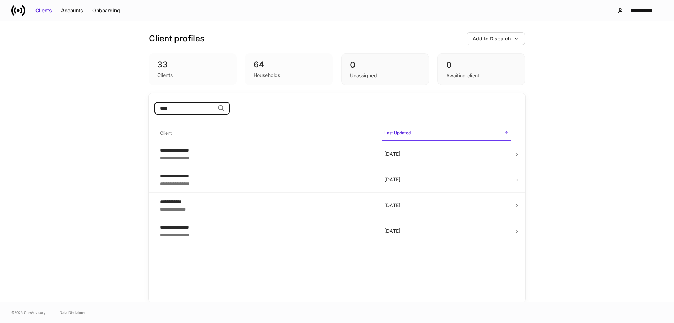
type input "*****"
click at [215, 110] on input "*****" at bounding box center [185, 108] width 60 height 13
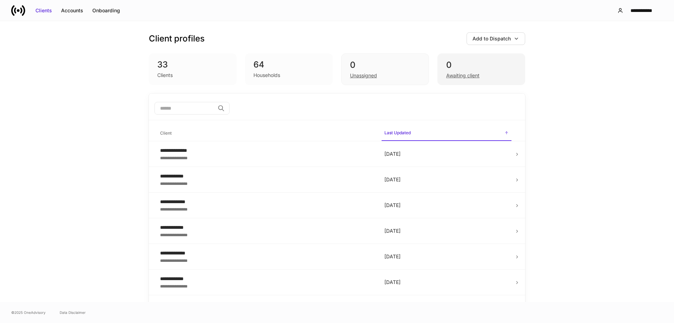
click at [266, 65] on div "0" at bounding box center [481, 64] width 70 height 11
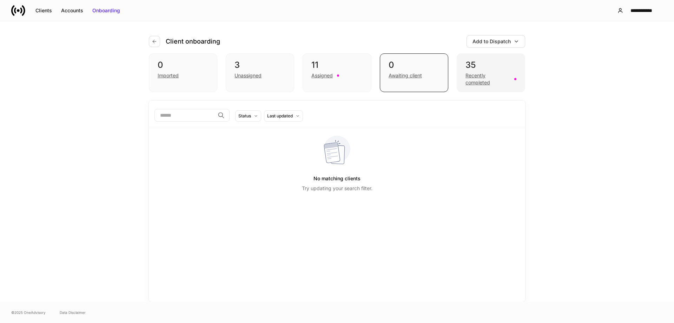
click at [266, 66] on div "35" at bounding box center [491, 64] width 51 height 11
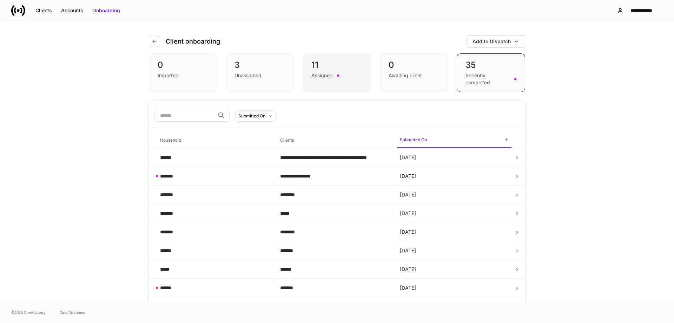
click at [266, 68] on div "11" at bounding box center [337, 64] width 51 height 11
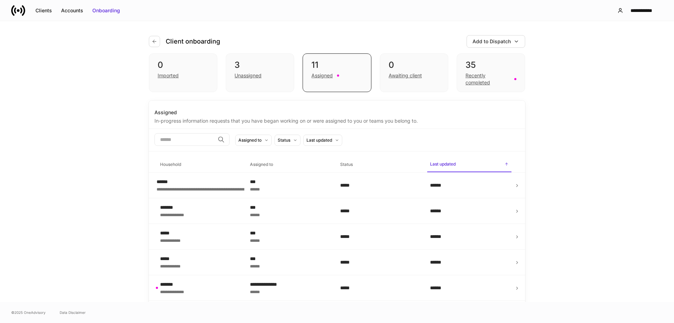
click at [213, 144] on input "search" at bounding box center [185, 139] width 60 height 13
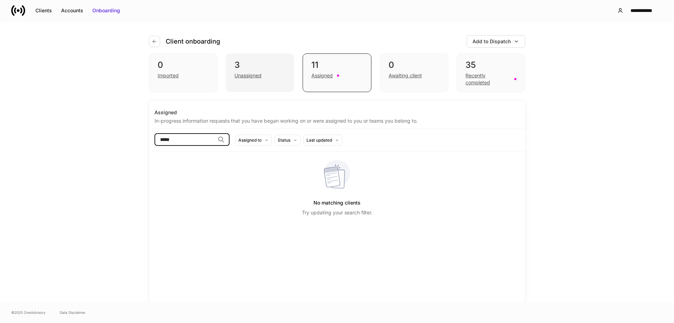
type input "*****"
click at [249, 74] on div "Unassigned" at bounding box center [248, 75] width 27 height 7
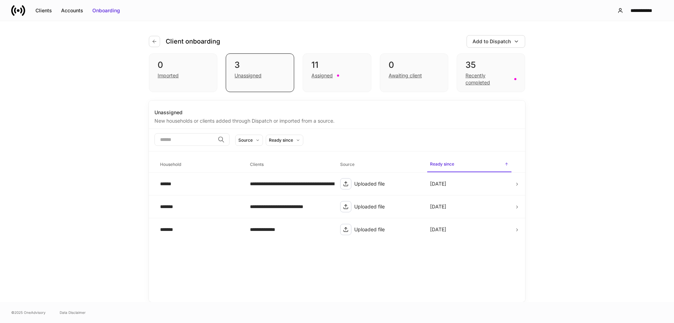
click at [182, 135] on input "search" at bounding box center [185, 139] width 60 height 13
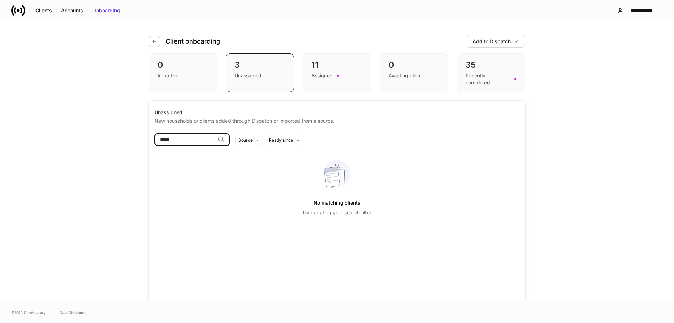
type input "*****"
click at [230, 138] on div "***** ​" at bounding box center [192, 139] width 75 height 13
click at [266, 66] on div "3" at bounding box center [260, 64] width 51 height 11
click at [266, 70] on div "11" at bounding box center [337, 64] width 51 height 11
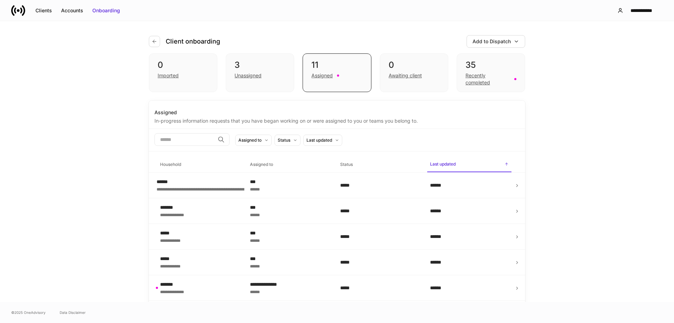
click at [230, 137] on div "​" at bounding box center [192, 139] width 75 height 13
click at [205, 137] on input "search" at bounding box center [185, 139] width 60 height 13
click at [258, 71] on div "Unassigned" at bounding box center [260, 75] width 51 height 8
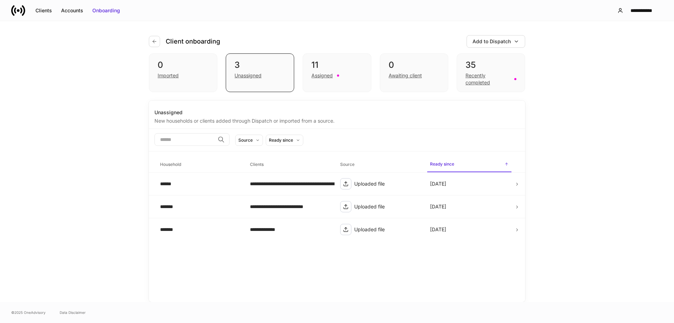
click at [201, 129] on div "​ Source Ready since" at bounding box center [337, 140] width 376 height 22
click at [198, 139] on input "search" at bounding box center [185, 139] width 60 height 13
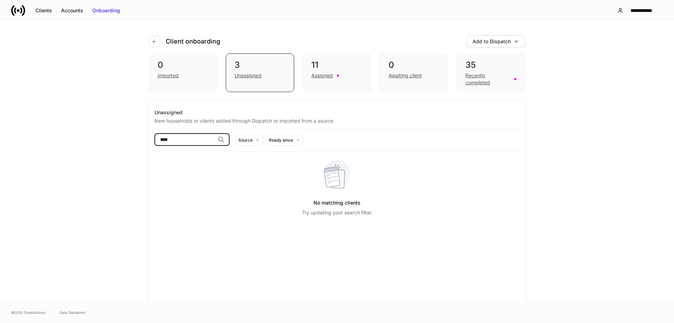
type input "*****"
click at [215, 140] on input "*****" at bounding box center [185, 139] width 60 height 13
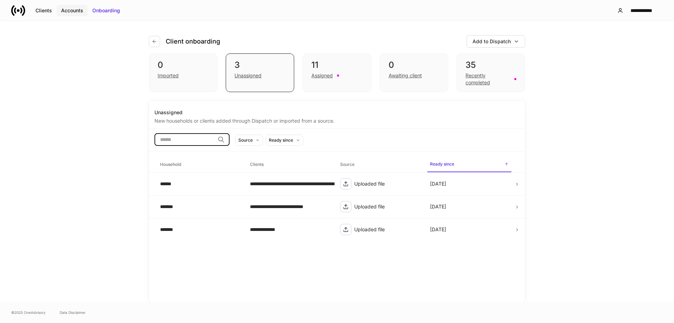
click at [68, 11] on div "Accounts" at bounding box center [72, 10] width 22 height 7
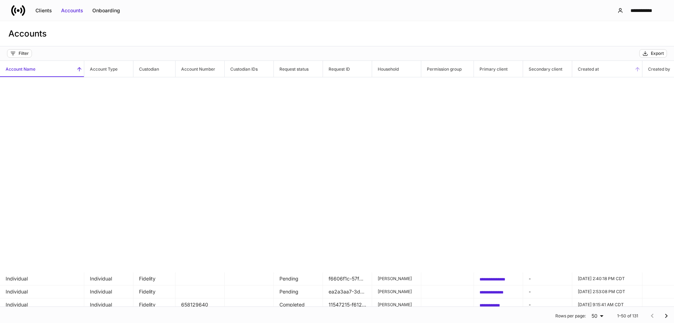
scroll to position [281, 0]
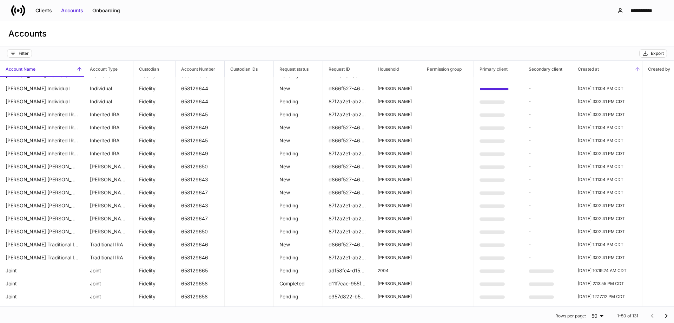
click at [266, 70] on h6 "Created at" at bounding box center [585, 69] width 27 height 7
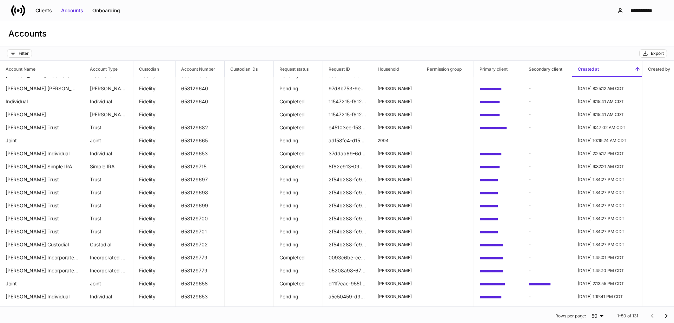
click at [266, 70] on h6 "Created at" at bounding box center [585, 69] width 27 height 7
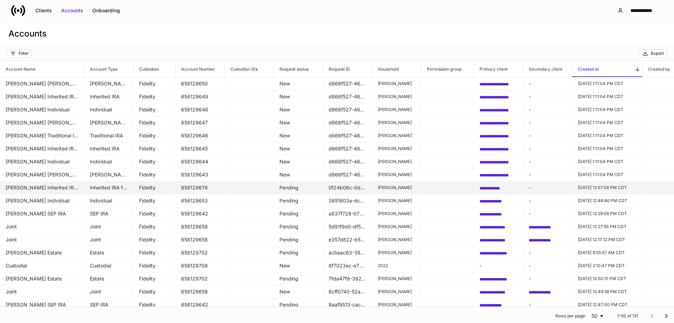
click at [61, 190] on td "[PERSON_NAME] Inherited IRA for a Trust" at bounding box center [42, 187] width 84 height 13
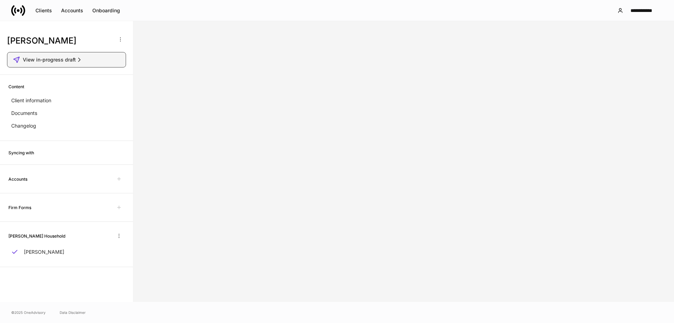
click at [65, 64] on button "View in-progress draft" at bounding box center [66, 59] width 119 height 15
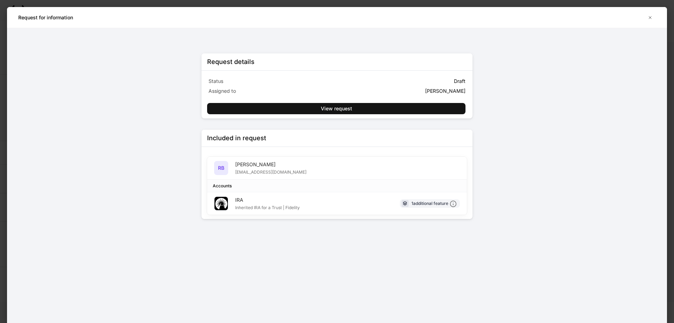
click at [128, 89] on div "Request details Status Draft Assigned to [PERSON_NAME] View request Included in…" at bounding box center [337, 175] width 660 height 295
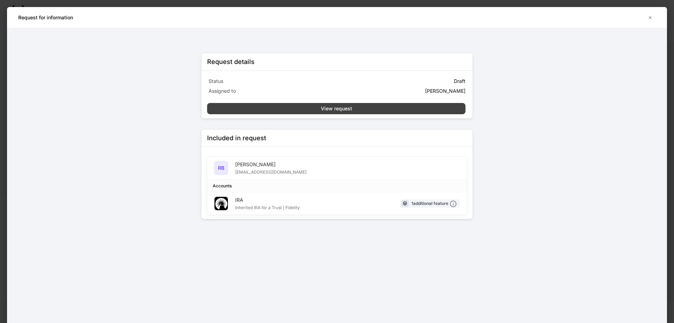
click at [266, 112] on button "View request" at bounding box center [336, 108] width 258 height 11
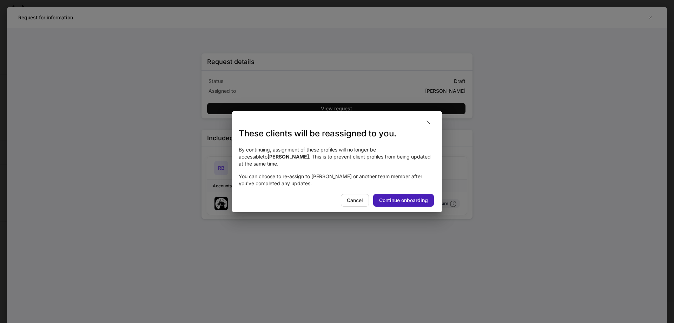
click at [266, 200] on button "Continue onboarding" at bounding box center [403, 200] width 61 height 13
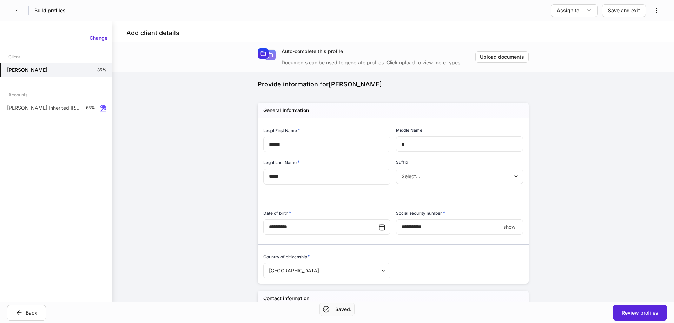
click at [266, 226] on p "show" at bounding box center [510, 226] width 12 height 7
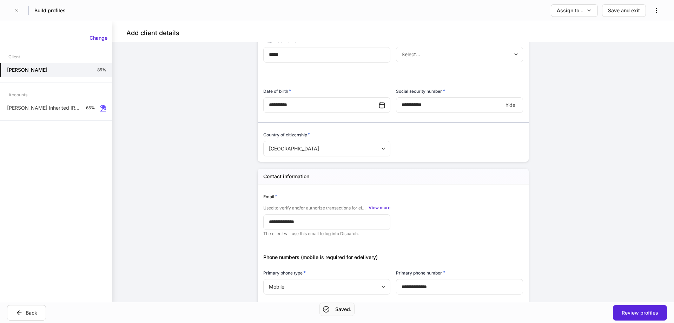
scroll to position [35, 0]
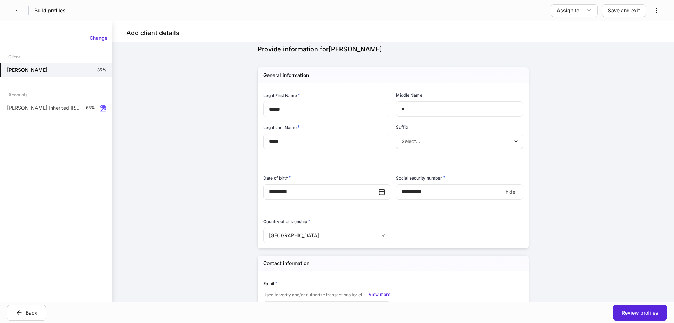
click at [266, 194] on input "**********" at bounding box center [449, 191] width 107 height 15
type input "**********"
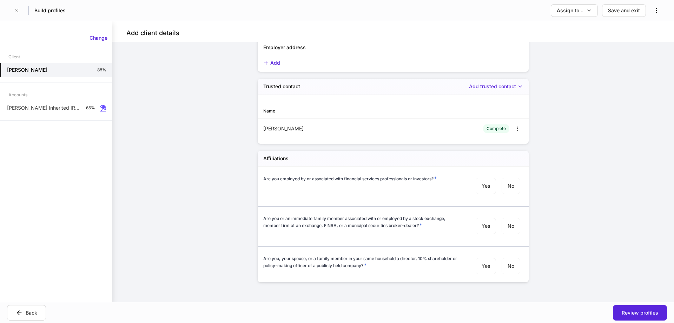
scroll to position [714, 0]
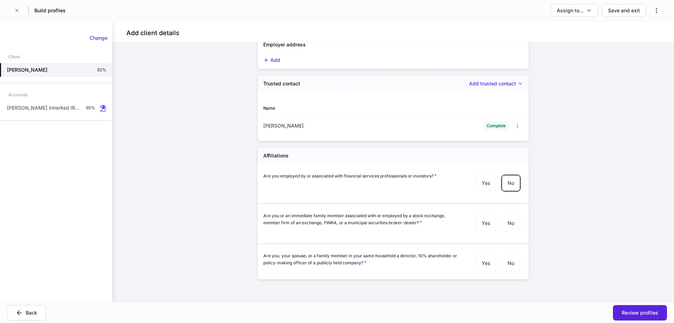
click at [266, 213] on div "Yes No" at bounding box center [498, 223] width 50 height 22
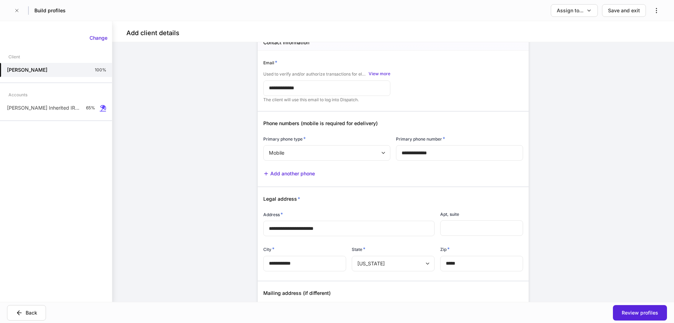
scroll to position [188, 0]
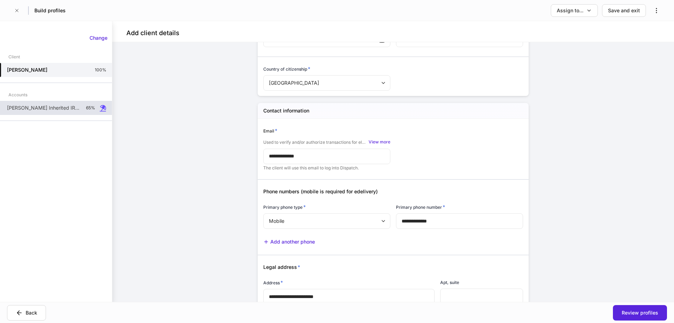
click at [61, 104] on div "[PERSON_NAME] Inherited IRA for a Trust 65%" at bounding box center [56, 108] width 112 height 14
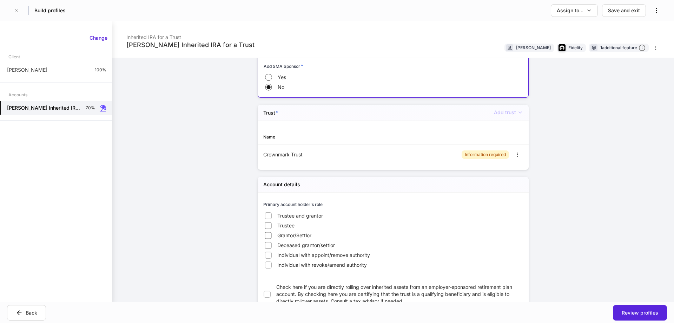
scroll to position [246, 0]
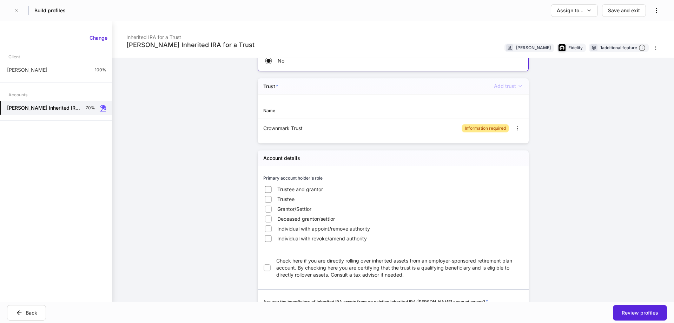
click at [266, 128] on div "Information required" at bounding box center [485, 128] width 41 height 7
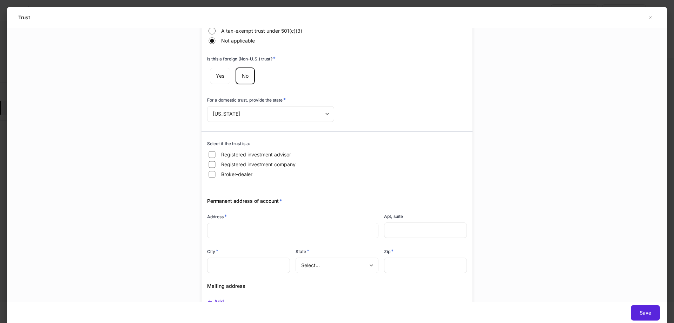
scroll to position [211, 0]
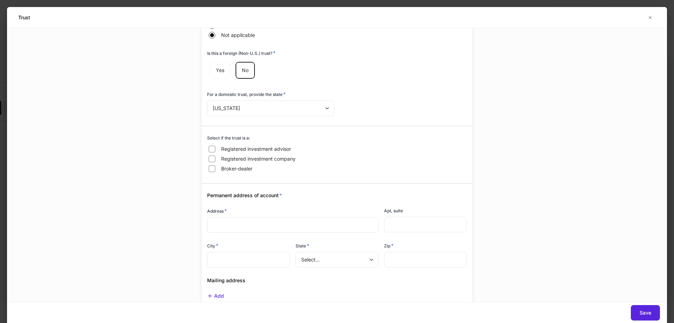
click at [252, 221] on input "text" at bounding box center [293, 224] width 160 height 7
click at [149, 280] on div "**********" at bounding box center [337, 165] width 660 height 274
click at [263, 212] on div "Address *" at bounding box center [292, 212] width 171 height 10
click at [246, 225] on input "text" at bounding box center [293, 224] width 160 height 7
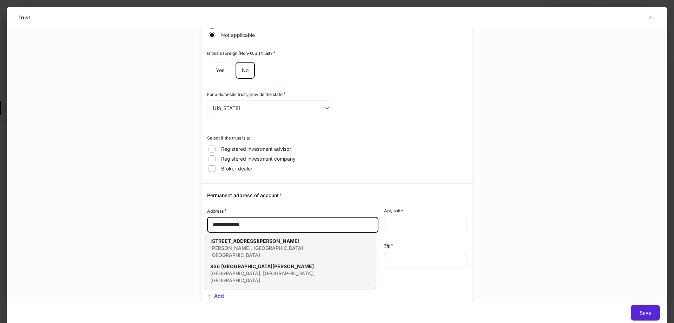
type input "**********"
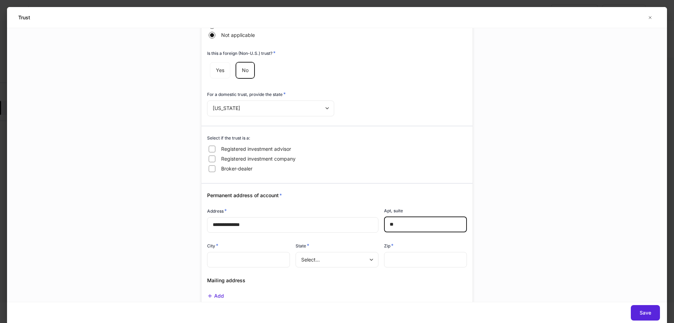
type input "*"
type input "***"
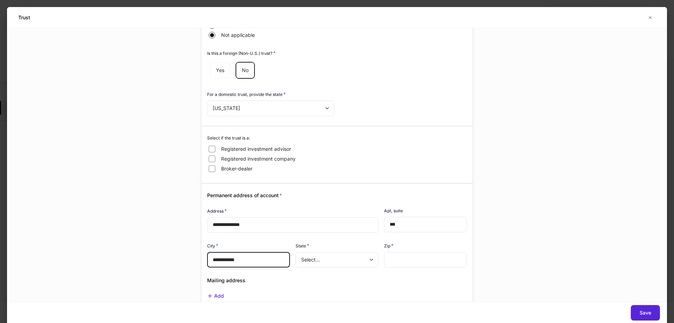
type input "**********"
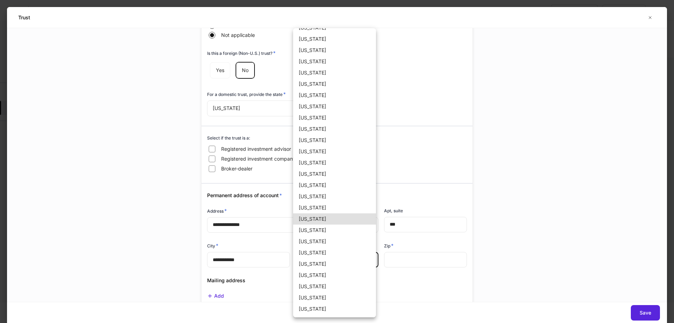
type input "**"
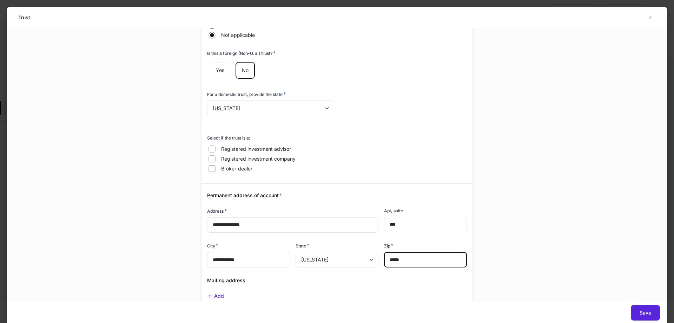
scroll to position [280, 0]
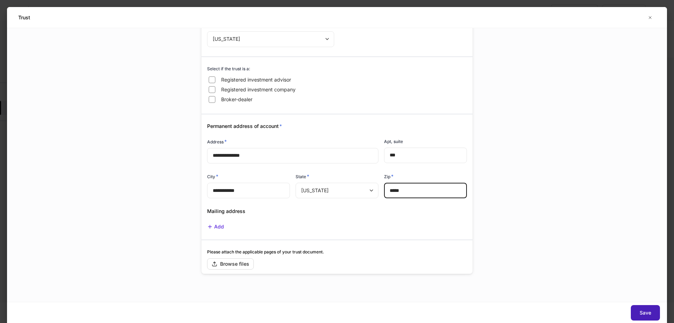
type input "*****"
click at [266, 309] on div "Save" at bounding box center [646, 312] width 12 height 7
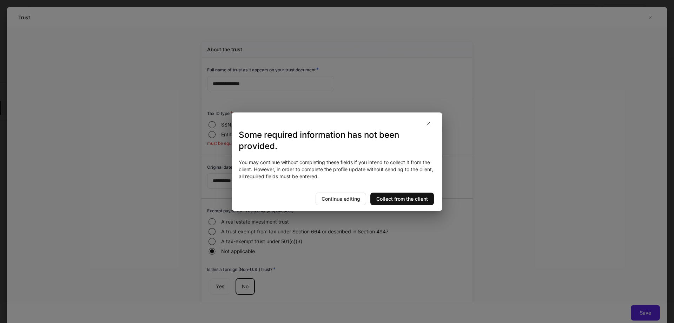
scroll to position [0, 0]
click at [266, 203] on button "Continue editing" at bounding box center [341, 198] width 51 height 13
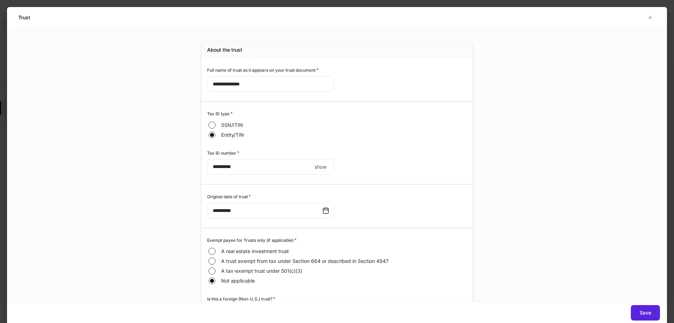
click at [266, 168] on p "show" at bounding box center [321, 166] width 12 height 7
type input "**********"
click at [266, 144] on div "**********" at bounding box center [335, 321] width 266 height 526
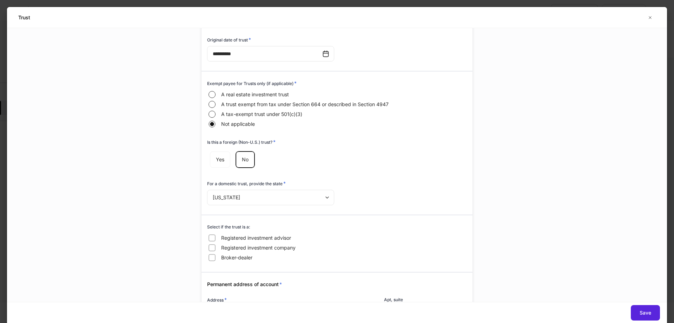
scroll to position [211, 0]
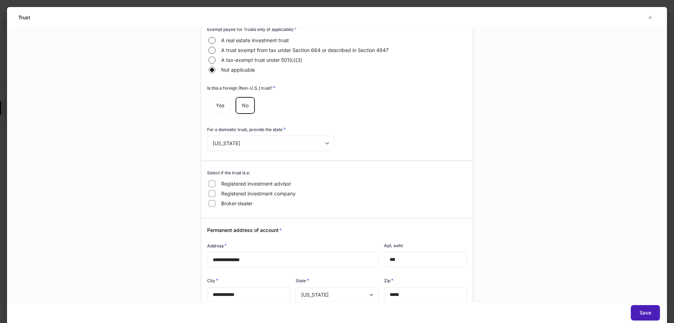
click at [266, 306] on button "Save" at bounding box center [645, 312] width 29 height 15
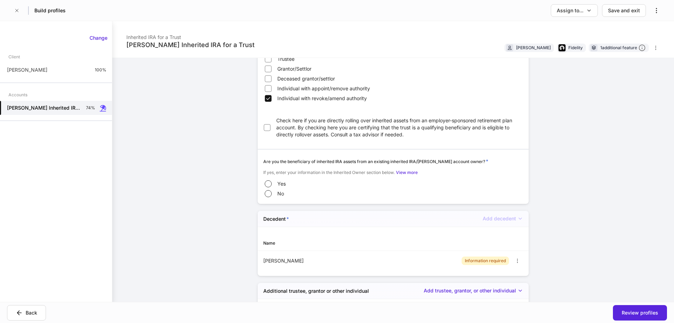
scroll to position [386, 0]
click at [266, 263] on div "Information required" at bounding box center [485, 260] width 41 height 7
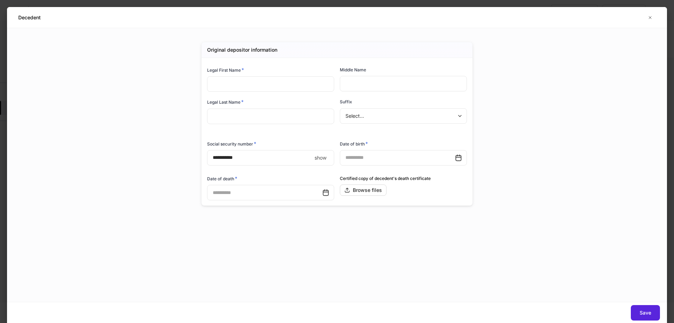
type input "********"
type input "*"
type input "******"
type input "**********"
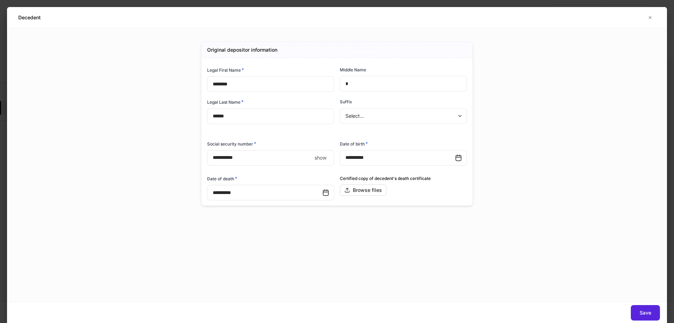
click at [266, 159] on p "show" at bounding box center [321, 157] width 12 height 7
click at [228, 159] on input "**********" at bounding box center [260, 157] width 107 height 15
type input "**********"
drag, startPoint x: 565, startPoint y: 237, endPoint x: 627, endPoint y: 284, distance: 78.0
click at [266, 241] on div "**********" at bounding box center [337, 165] width 660 height 274
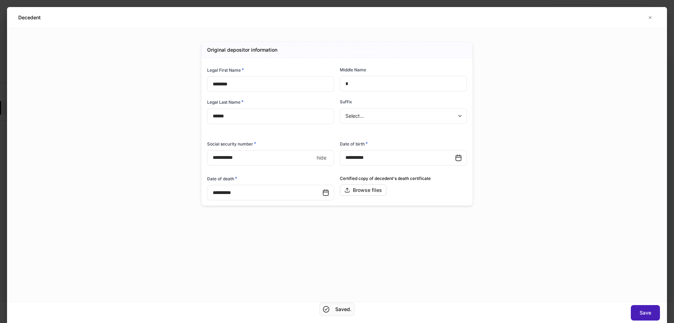
click at [266, 310] on div "Save" at bounding box center [646, 312] width 12 height 7
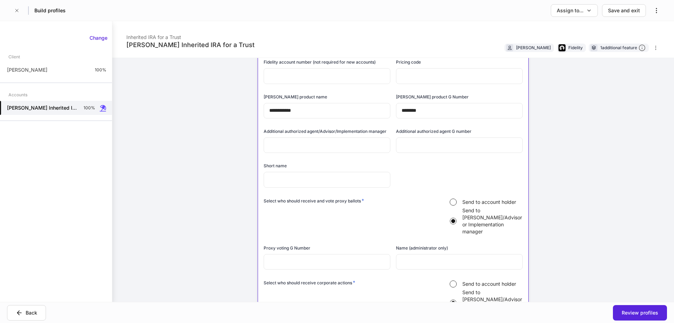
scroll to position [1727, 0]
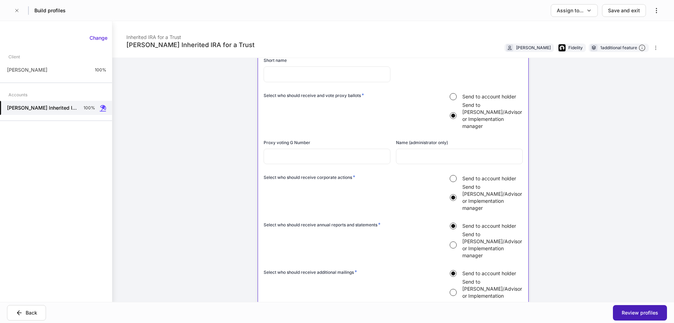
drag, startPoint x: 629, startPoint y: 312, endPoint x: 628, endPoint y: 306, distance: 5.4
click at [266, 312] on div "Review profiles" at bounding box center [640, 312] width 37 height 7
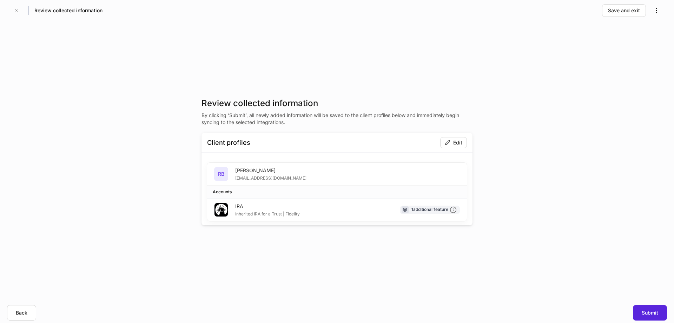
click at [266, 192] on div "Review collected information By clicking ‘Submit’, all newly added information …" at bounding box center [337, 161] width 674 height 281
click at [266, 313] on div "Submit" at bounding box center [650, 312] width 17 height 7
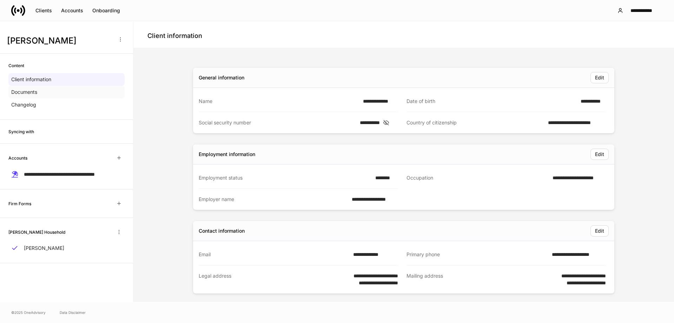
click at [32, 92] on p "Documents" at bounding box center [24, 92] width 26 height 7
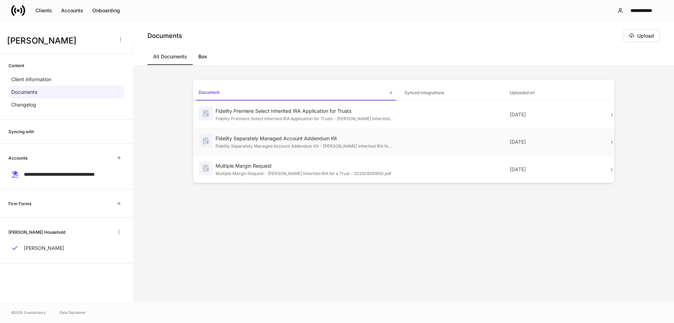
click at [266, 134] on td at bounding box center [451, 141] width 105 height 27
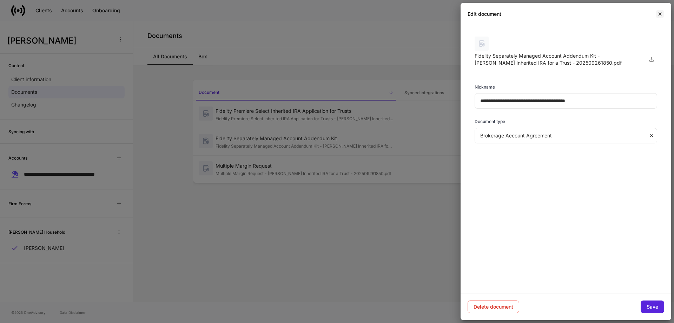
click at [266, 12] on icon "button" at bounding box center [660, 14] width 6 height 6
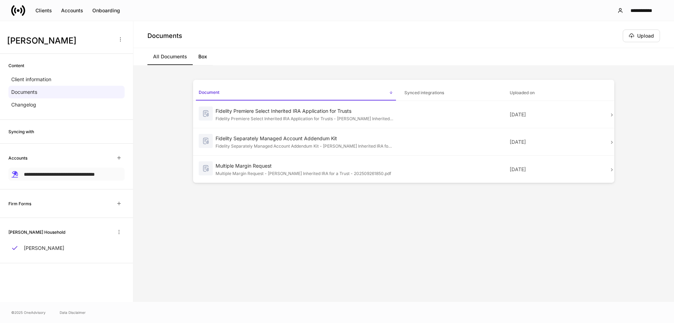
click at [55, 172] on span "**********" at bounding box center [59, 174] width 71 height 5
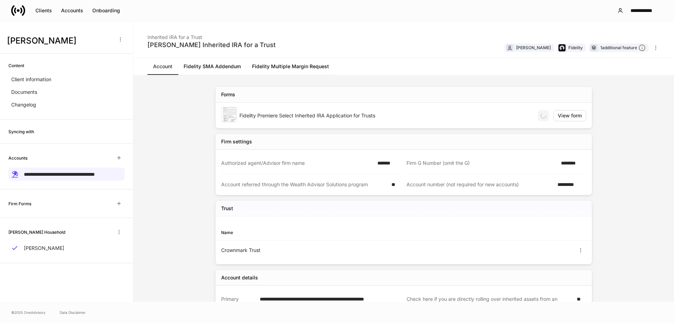
click at [227, 66] on link "Fidelity SMA Addendum" at bounding box center [212, 66] width 68 height 17
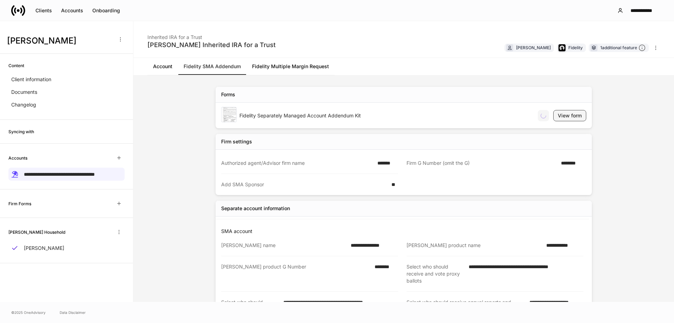
click at [266, 117] on div "View form" at bounding box center [570, 115] width 24 height 7
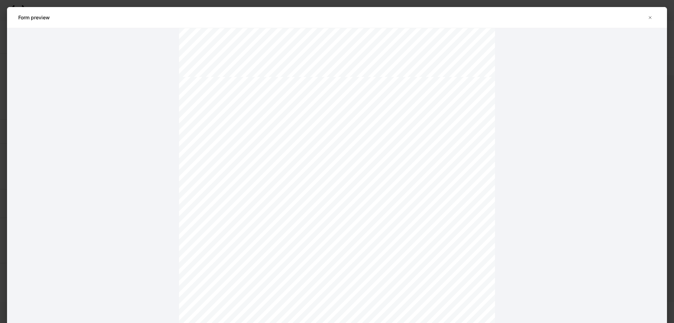
scroll to position [1721, 0]
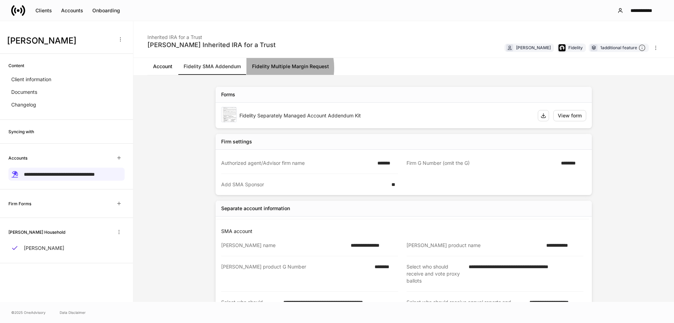
click at [266, 67] on link "Fidelity Multiple Margin Request" at bounding box center [291, 66] width 88 height 17
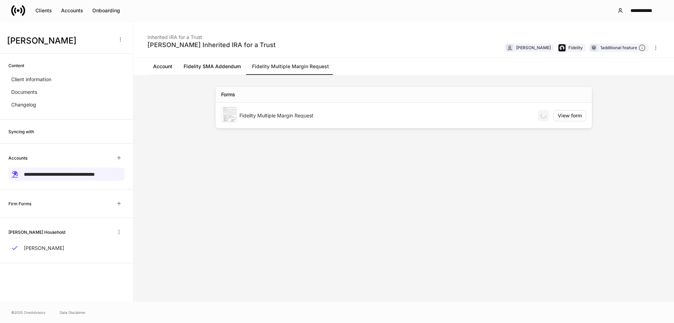
click at [266, 115] on div "Fidelity Multiple Margin Request" at bounding box center [386, 115] width 293 height 7
click at [266, 117] on div "View form" at bounding box center [570, 115] width 24 height 7
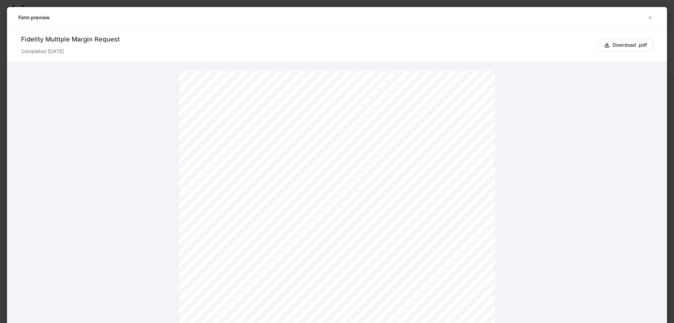
click at [266, 17] on icon "button" at bounding box center [651, 18] width 6 height 6
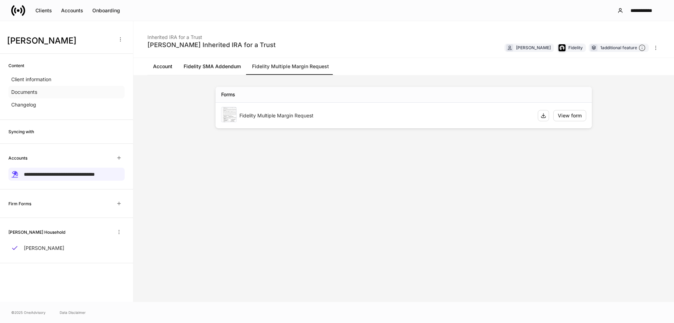
click at [41, 92] on div "Documents" at bounding box center [66, 92] width 116 height 13
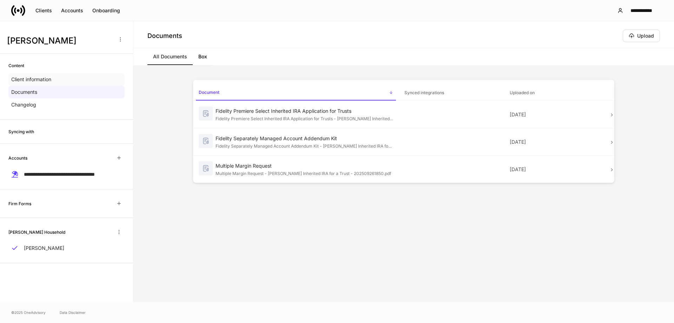
click at [48, 81] on p "Client information" at bounding box center [31, 79] width 40 height 7
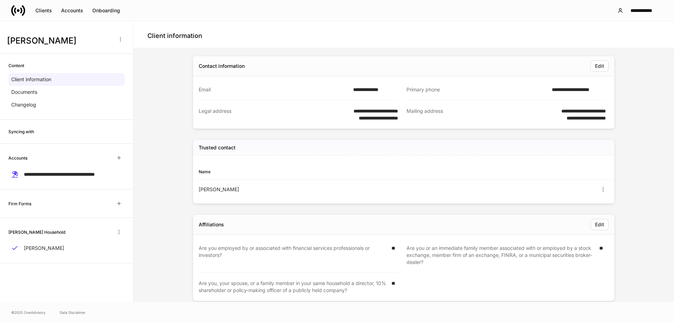
scroll to position [178, 0]
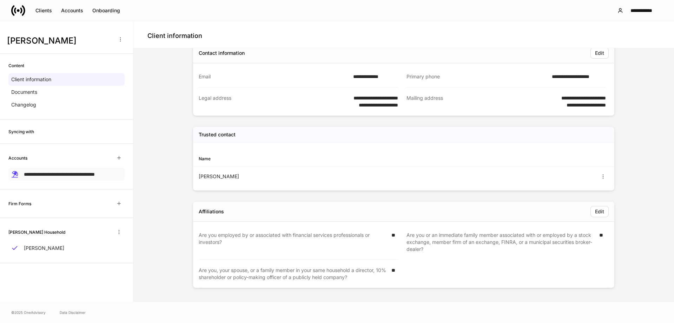
click at [70, 177] on span "**********" at bounding box center [59, 174] width 71 height 5
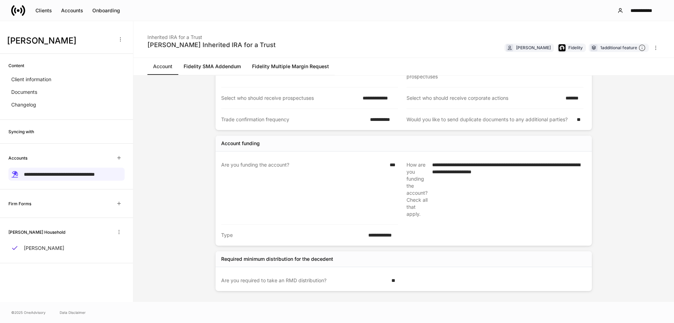
scroll to position [551, 0]
click at [240, 66] on link "Fidelity SMA Addendum" at bounding box center [212, 66] width 68 height 17
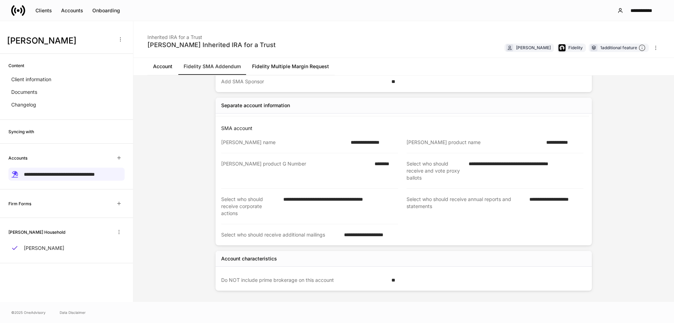
scroll to position [92, 0]
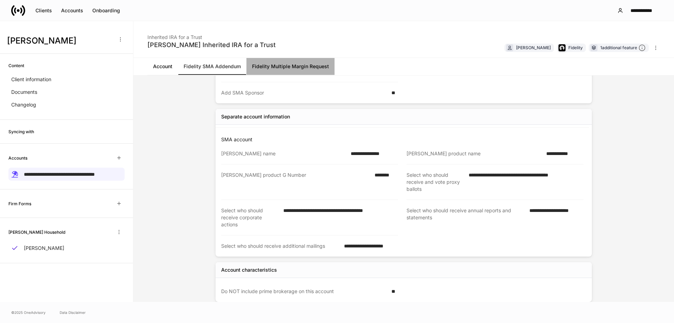
click at [266, 66] on link "Fidelity Multiple Margin Request" at bounding box center [291, 66] width 88 height 17
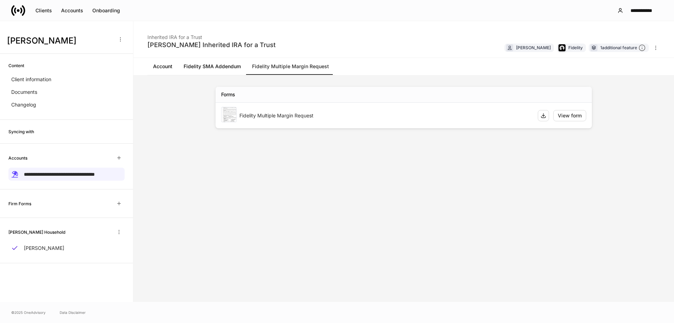
drag, startPoint x: 467, startPoint y: 193, endPoint x: 562, endPoint y: 57, distance: 166.7
click at [266, 192] on div "Forms Fidelity Multiple Margin Request View form" at bounding box center [403, 189] width 421 height 226
click at [266, 171] on div "Forms Fidelity Multiple Margin Request View form" at bounding box center [403, 189] width 421 height 226
